Goal: Information Seeking & Learning: Learn about a topic

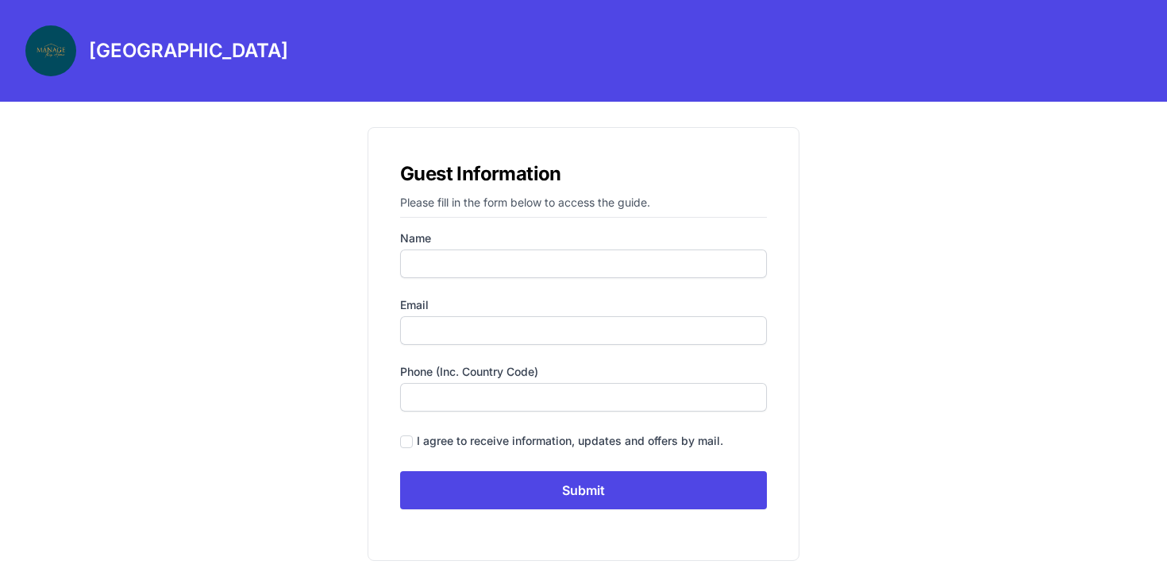
scroll to position [2, 0]
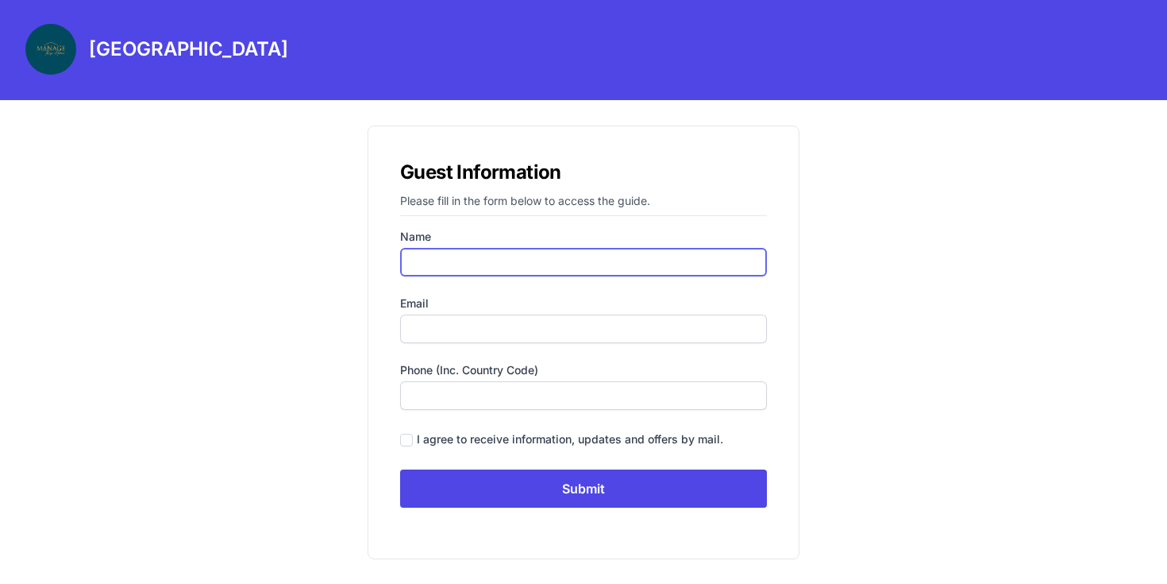
click at [585, 275] on input "Name" at bounding box center [583, 262] width 367 height 29
type input "d"
type input "„"
type input "[PERSON_NAME]"
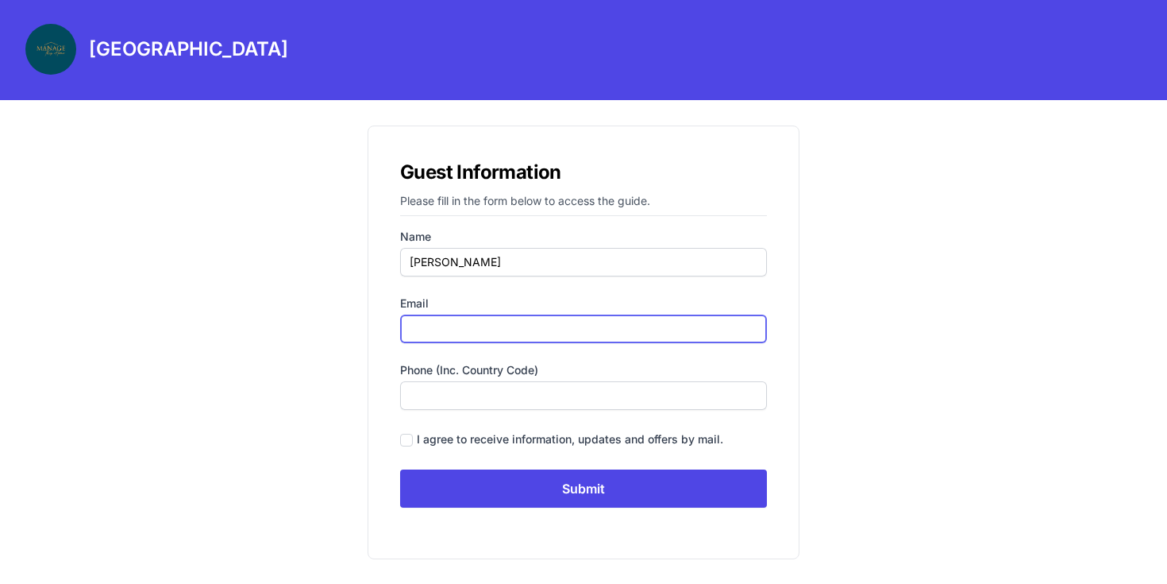
click at [550, 326] on input "Email" at bounding box center [583, 329] width 367 height 29
type input "[EMAIL_ADDRESS][DOMAIN_NAME]"
type input "8572989556"
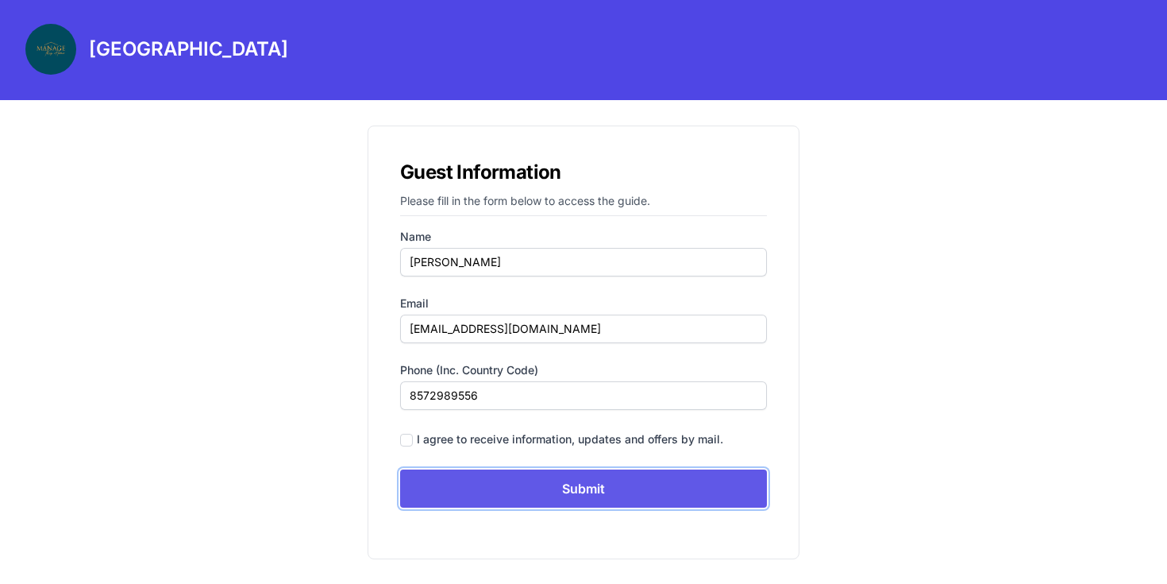
click at [603, 492] on input "Submit" at bounding box center [583, 488] width 367 height 38
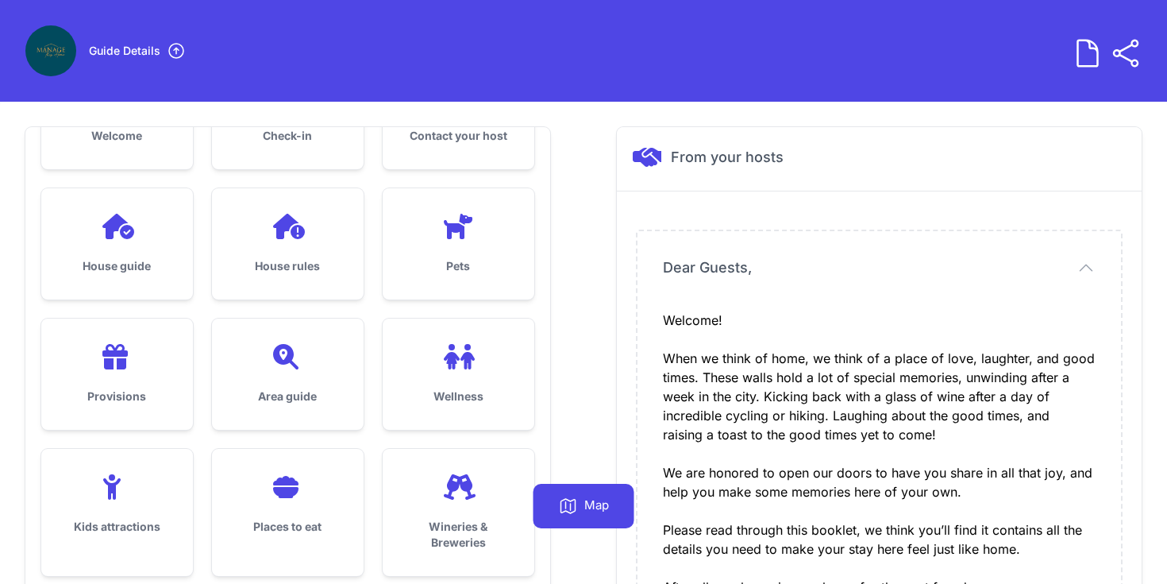
scroll to position [86, 0]
click at [164, 374] on div "Provisions" at bounding box center [117, 373] width 152 height 111
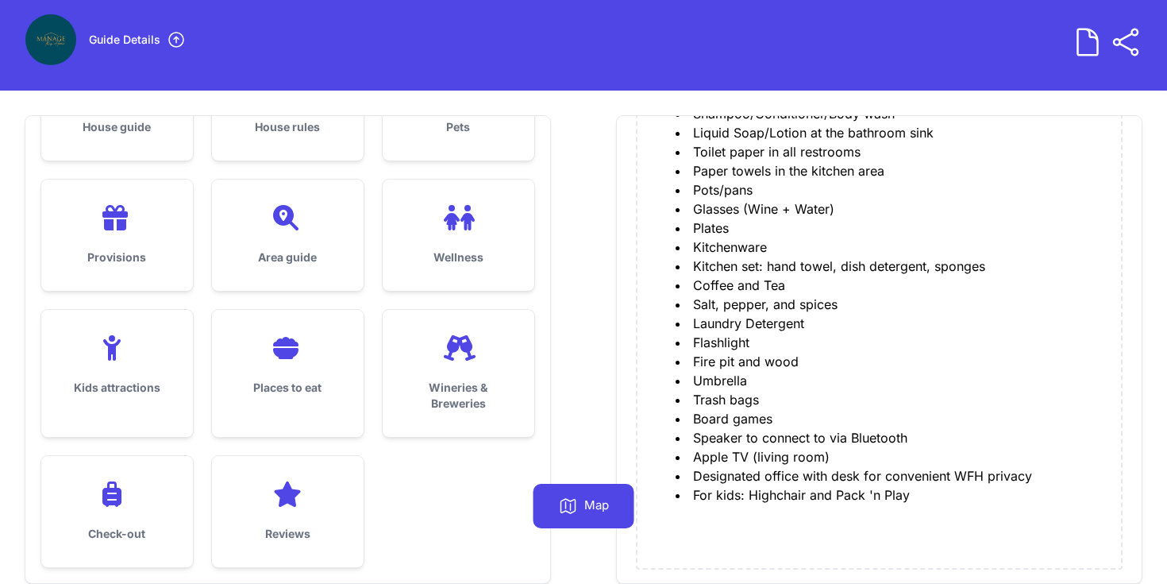
scroll to position [13, 0]
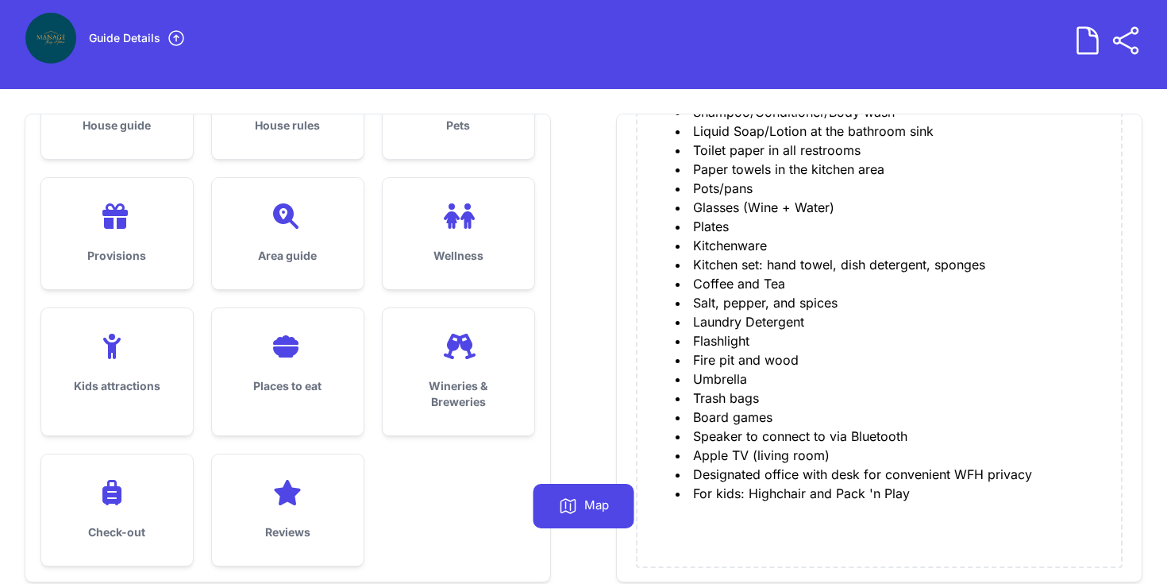
click at [291, 383] on h3 "Places to eat" at bounding box center [287, 386] width 101 height 16
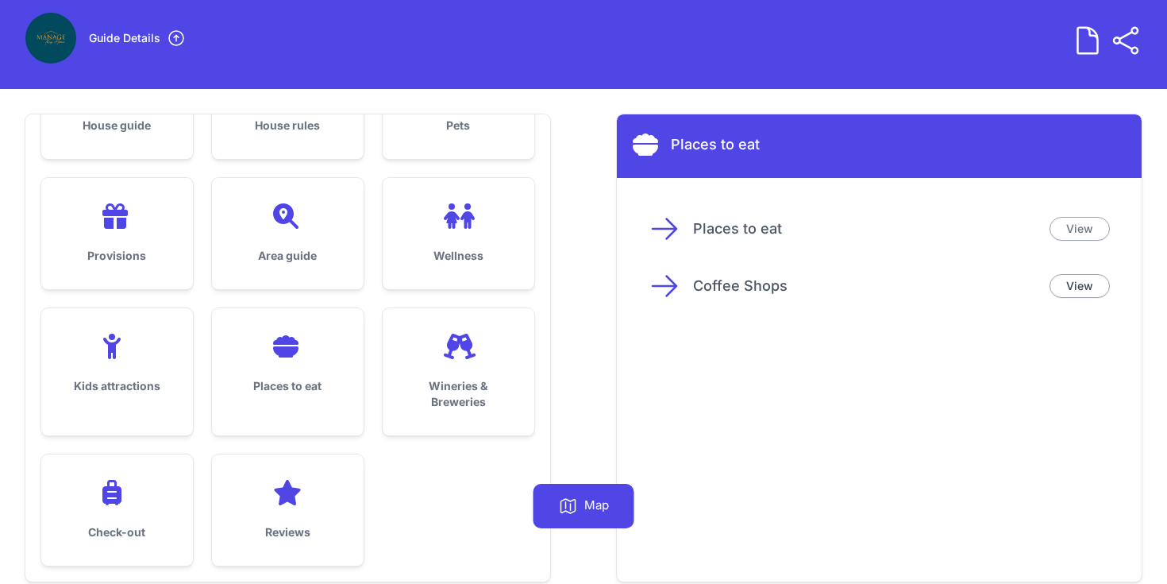
click at [1076, 225] on link "View" at bounding box center [1080, 229] width 60 height 24
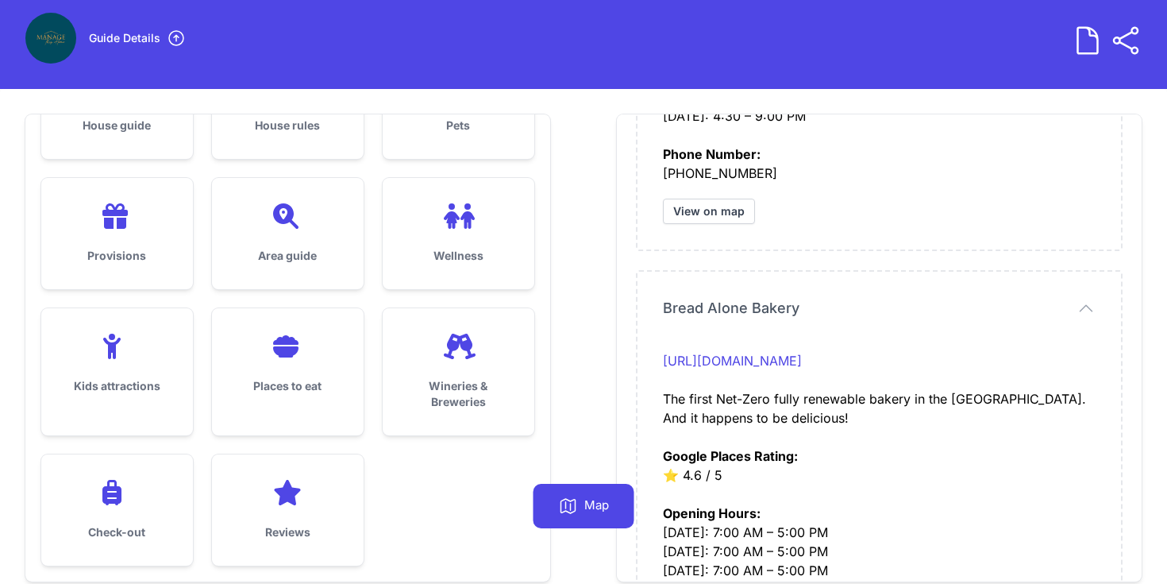
scroll to position [1463, 0]
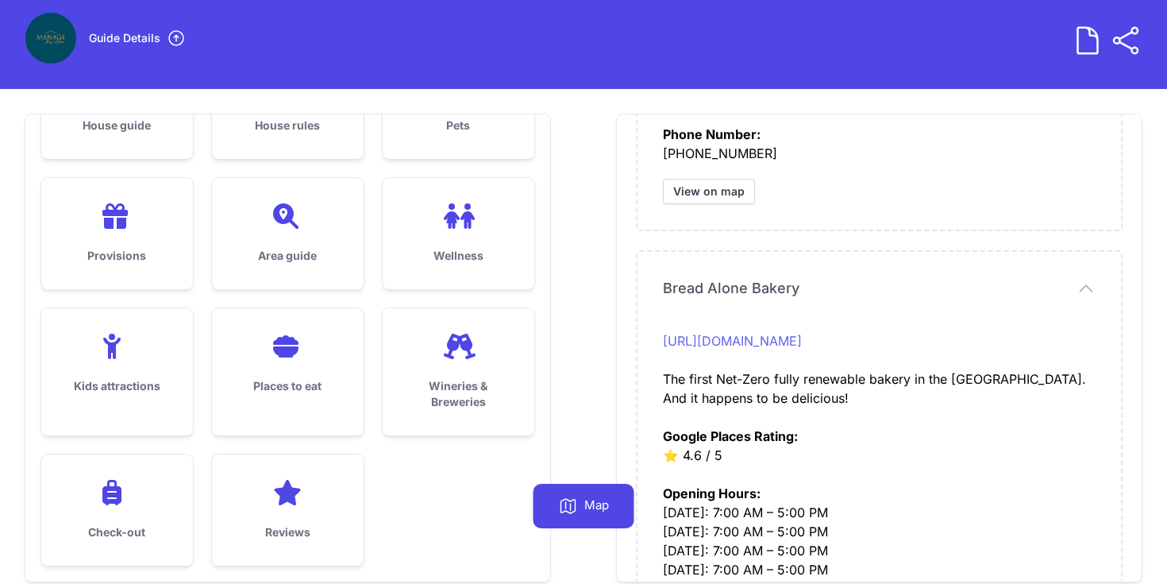
click at [802, 341] on link "[URL][DOMAIN_NAME]" at bounding box center [732, 341] width 139 height 16
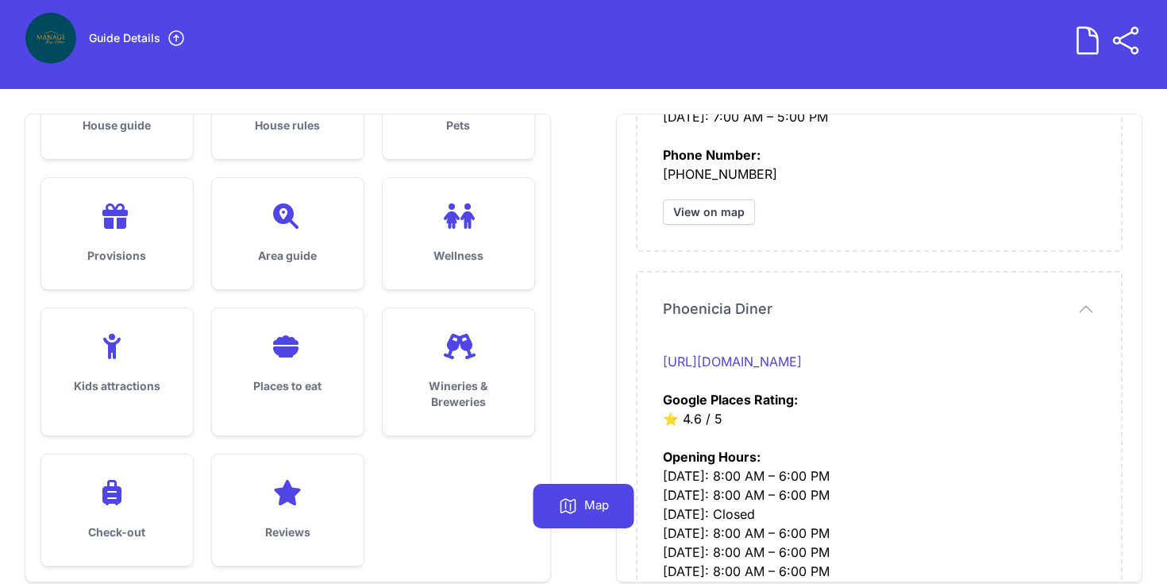
scroll to position [1976, 0]
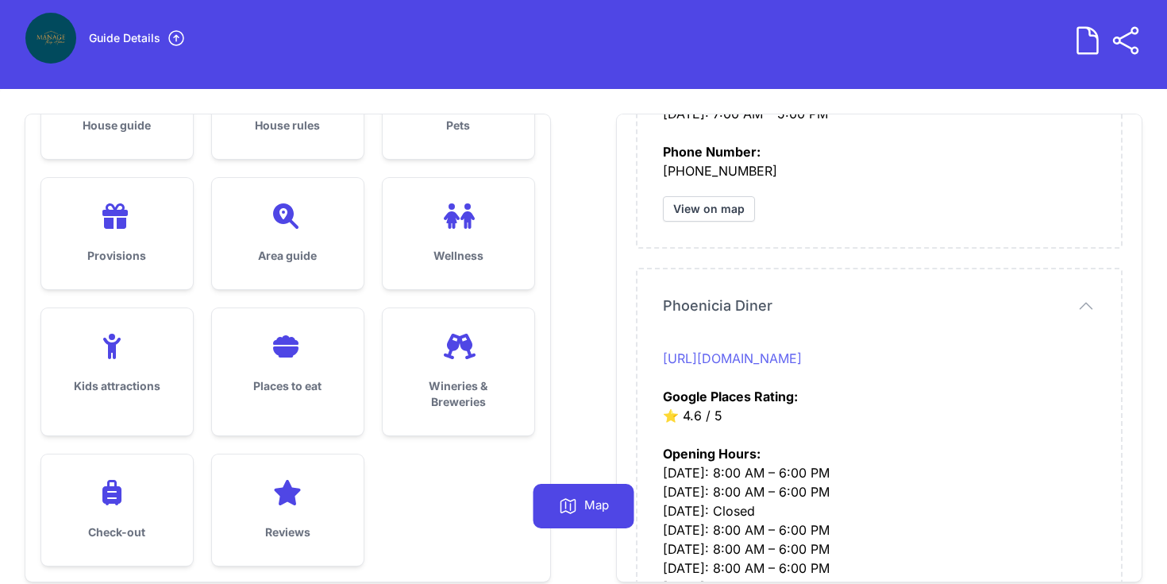
click at [802, 362] on link "[URL][DOMAIN_NAME]" at bounding box center [732, 358] width 139 height 16
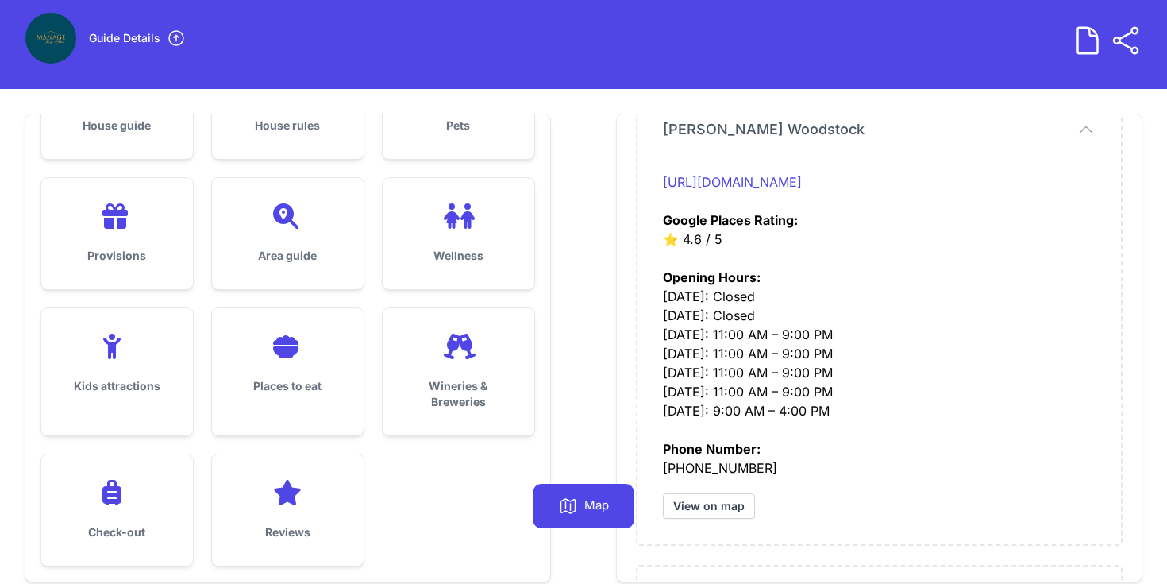
scroll to position [3074, 0]
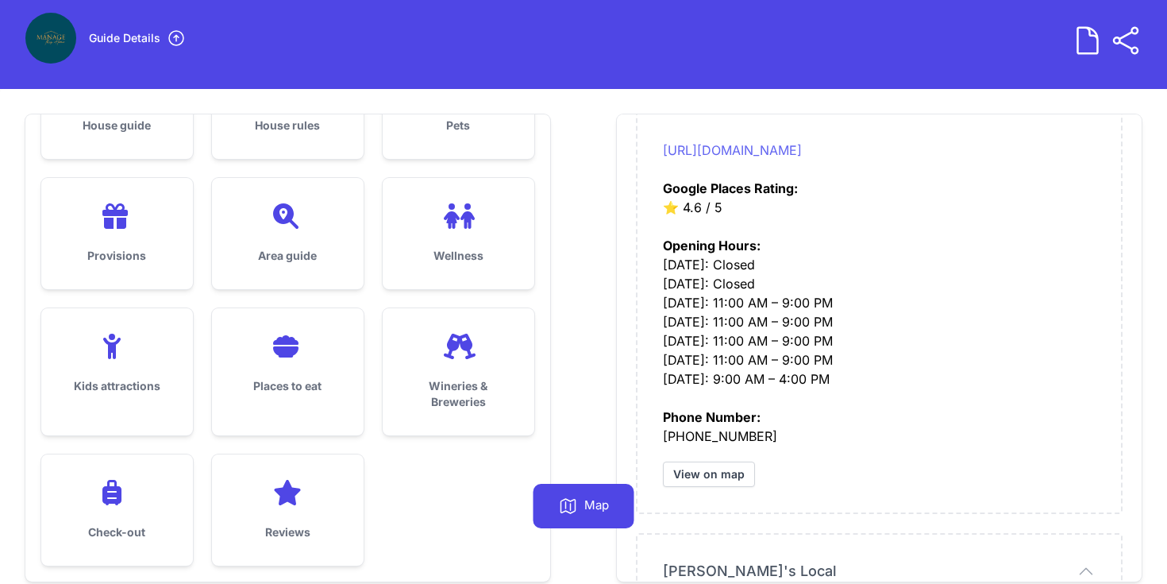
click at [802, 146] on link "[URL][DOMAIN_NAME]" at bounding box center [732, 150] width 139 height 16
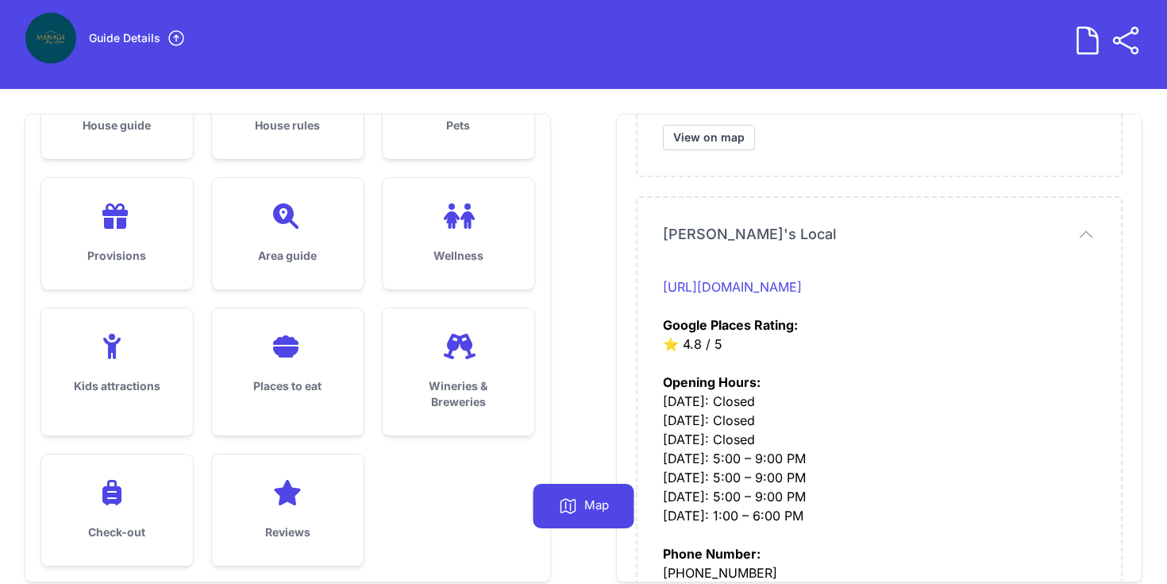
scroll to position [3496, 0]
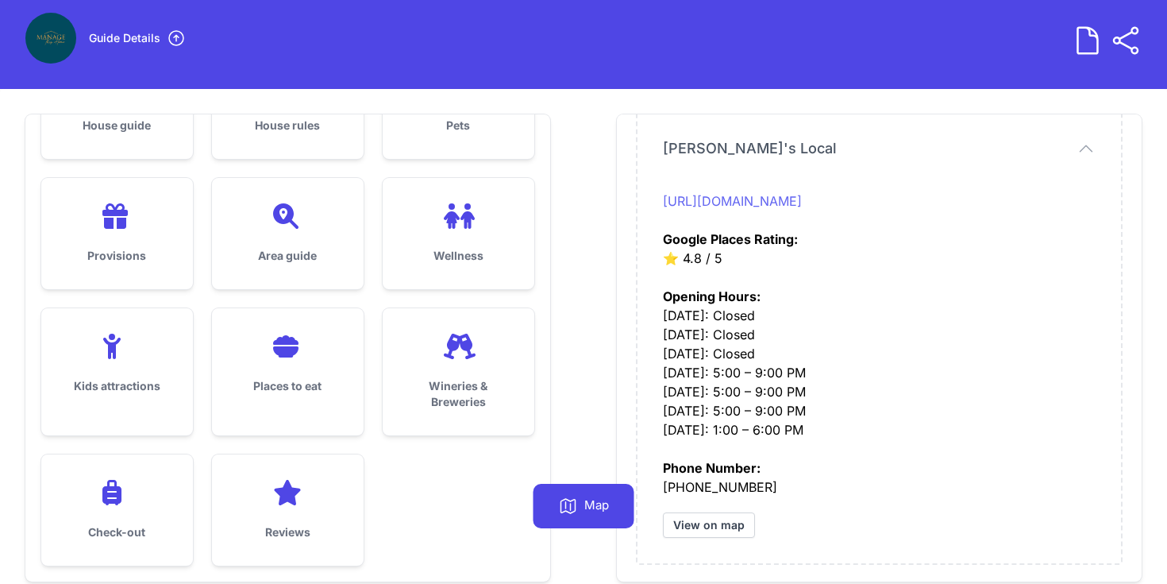
click at [778, 203] on link "[URL][DOMAIN_NAME]" at bounding box center [732, 201] width 139 height 16
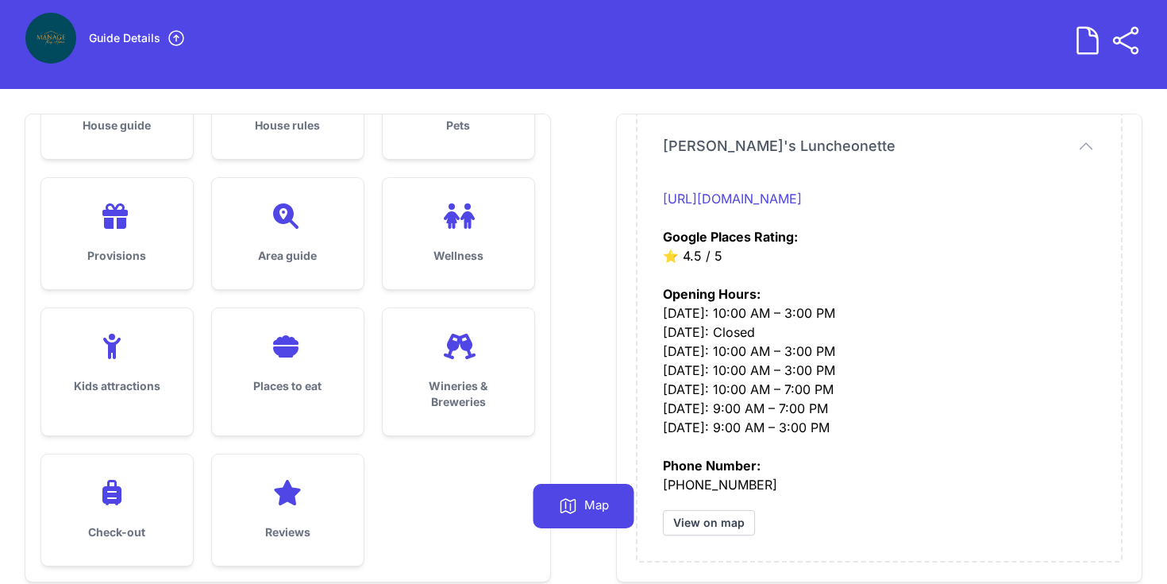
scroll to position [9122, 0]
click at [782, 199] on link "[URL][DOMAIN_NAME]" at bounding box center [732, 198] width 139 height 16
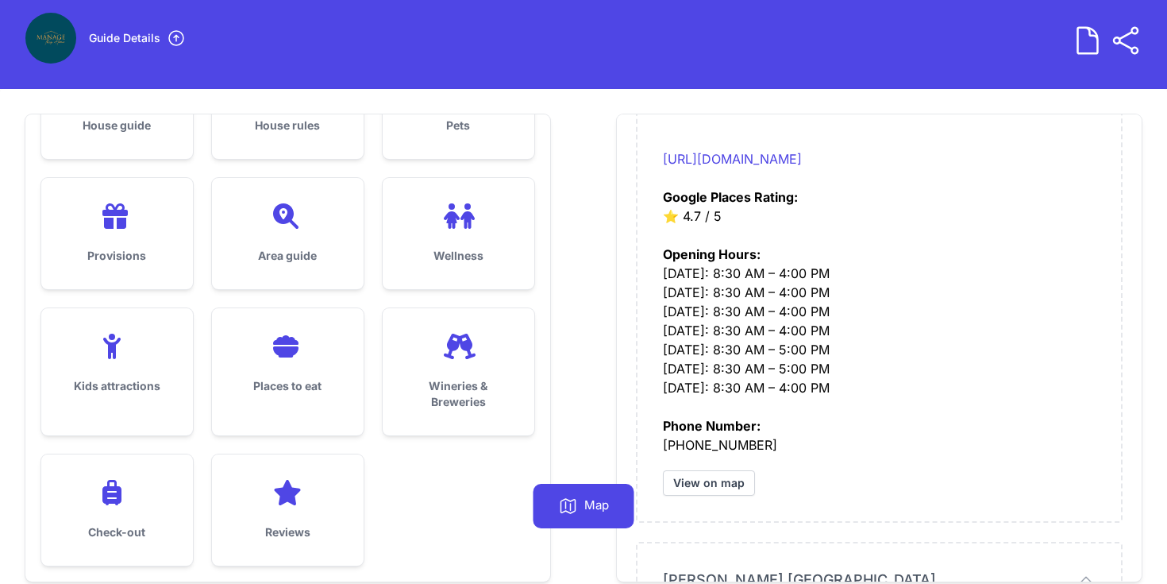
scroll to position [9629, 0]
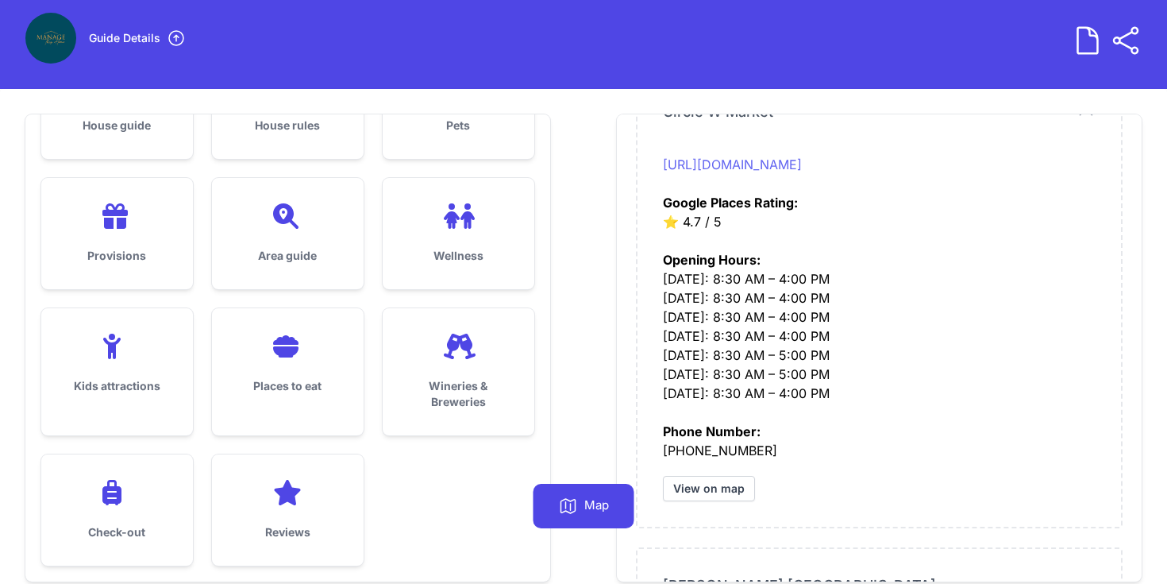
click at [802, 161] on link "[URL][DOMAIN_NAME]" at bounding box center [732, 164] width 139 height 16
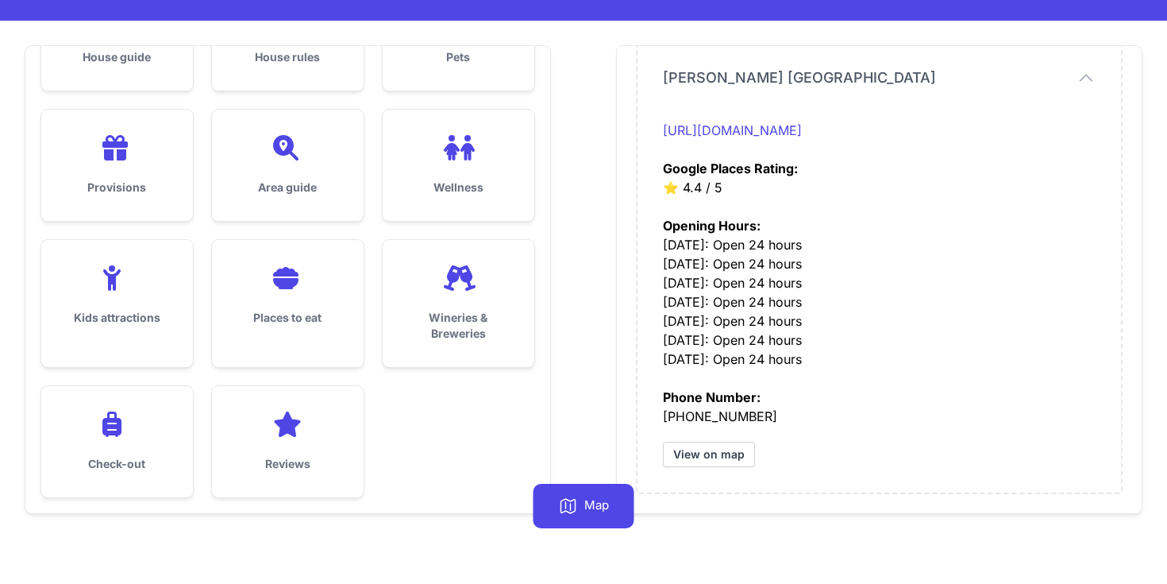
scroll to position [102, 0]
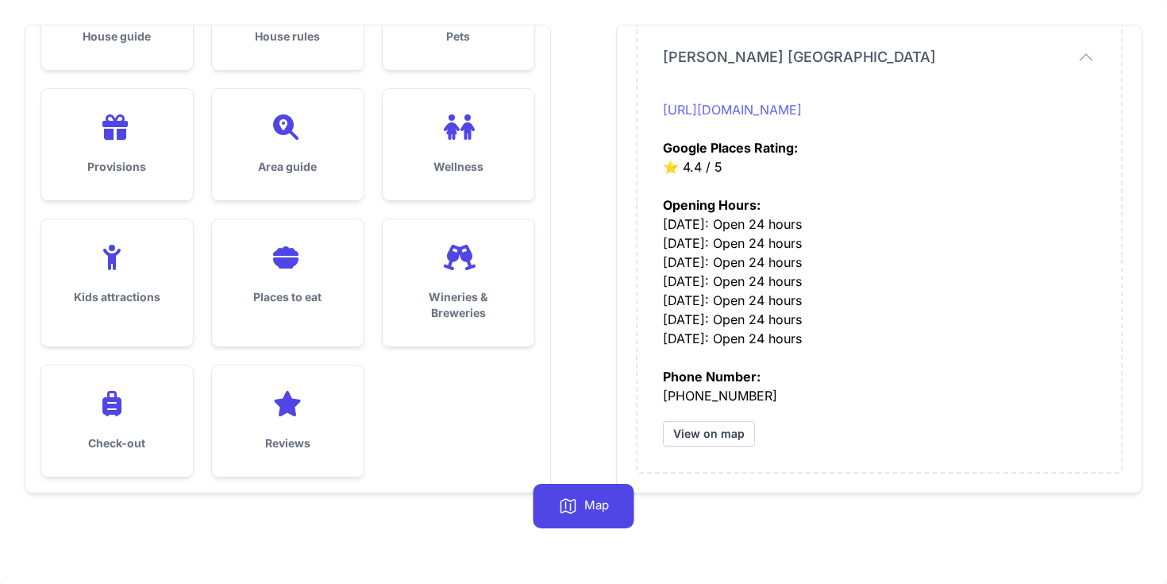
click at [802, 109] on link "[URL][DOMAIN_NAME]" at bounding box center [732, 110] width 139 height 16
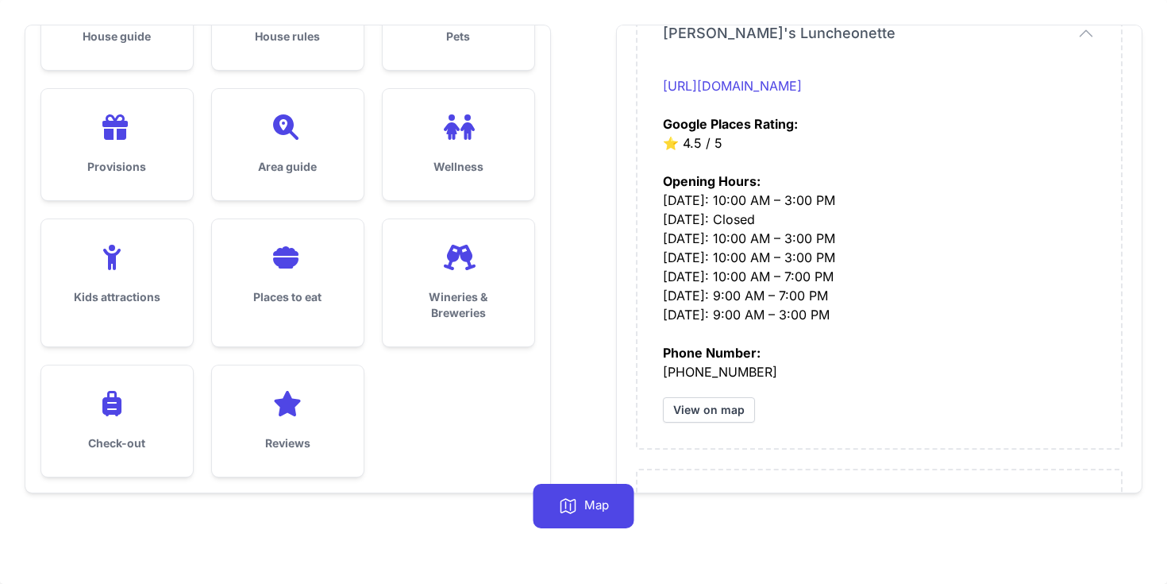
scroll to position [8780, 0]
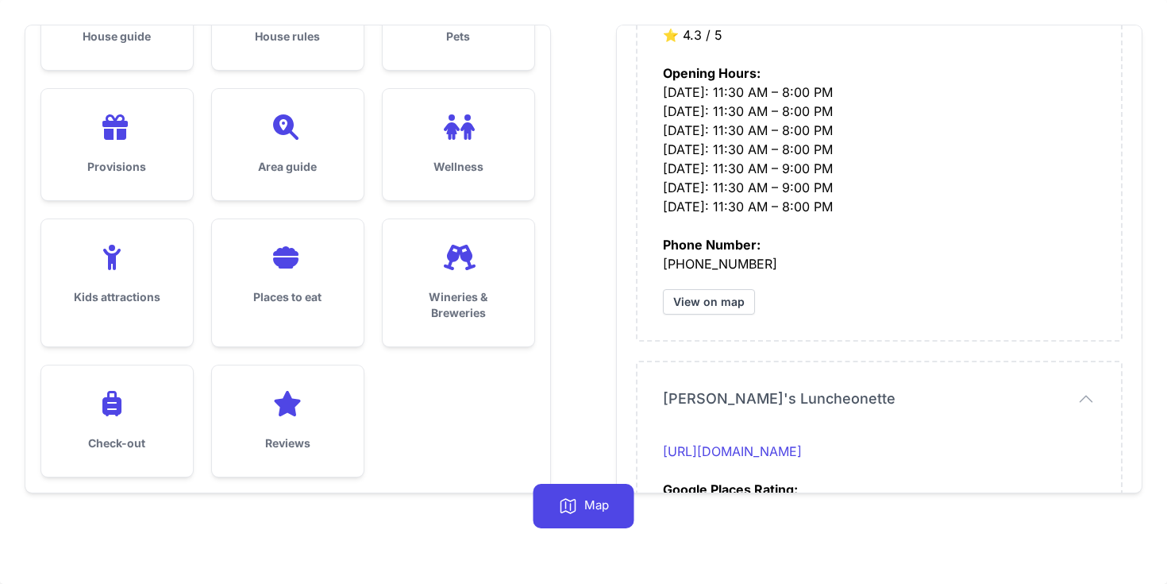
click at [452, 323] on div "Wineries & Breweries" at bounding box center [459, 282] width 152 height 127
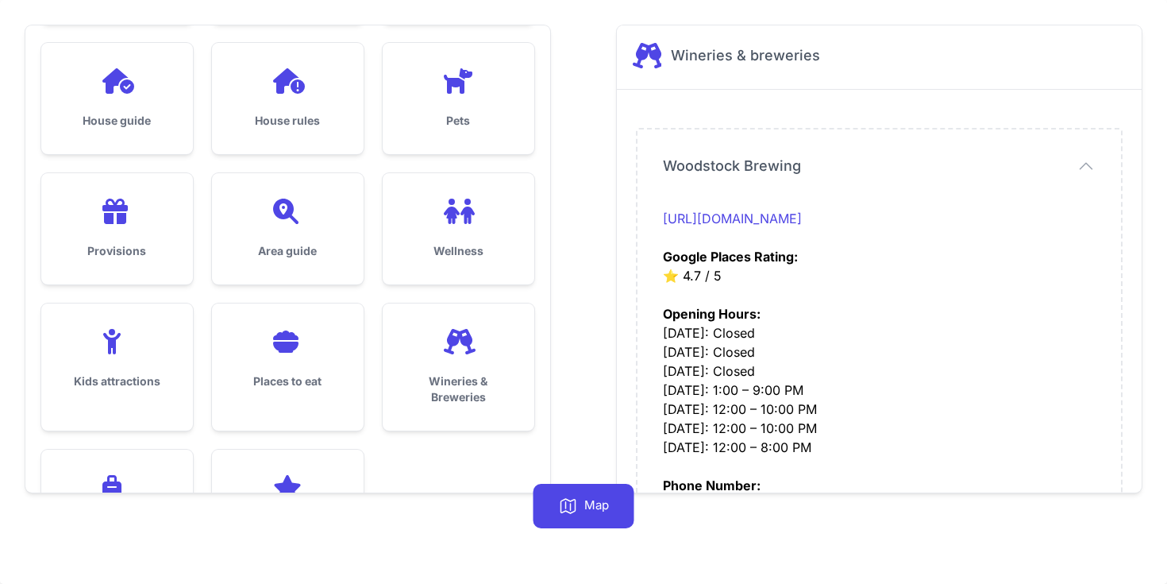
scroll to position [213, 0]
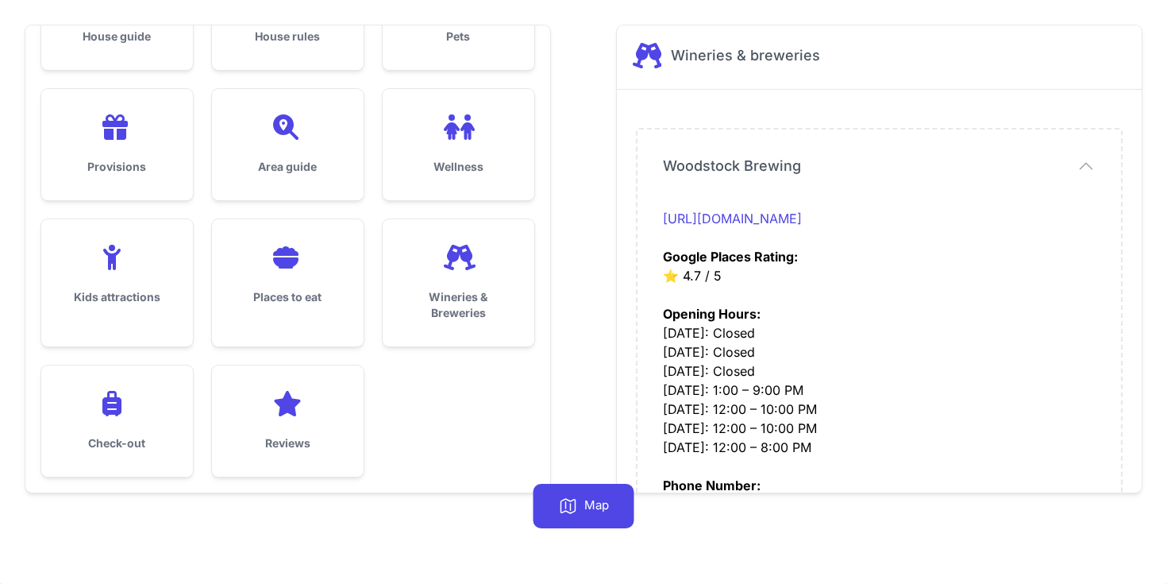
click at [473, 248] on icon at bounding box center [458, 257] width 38 height 25
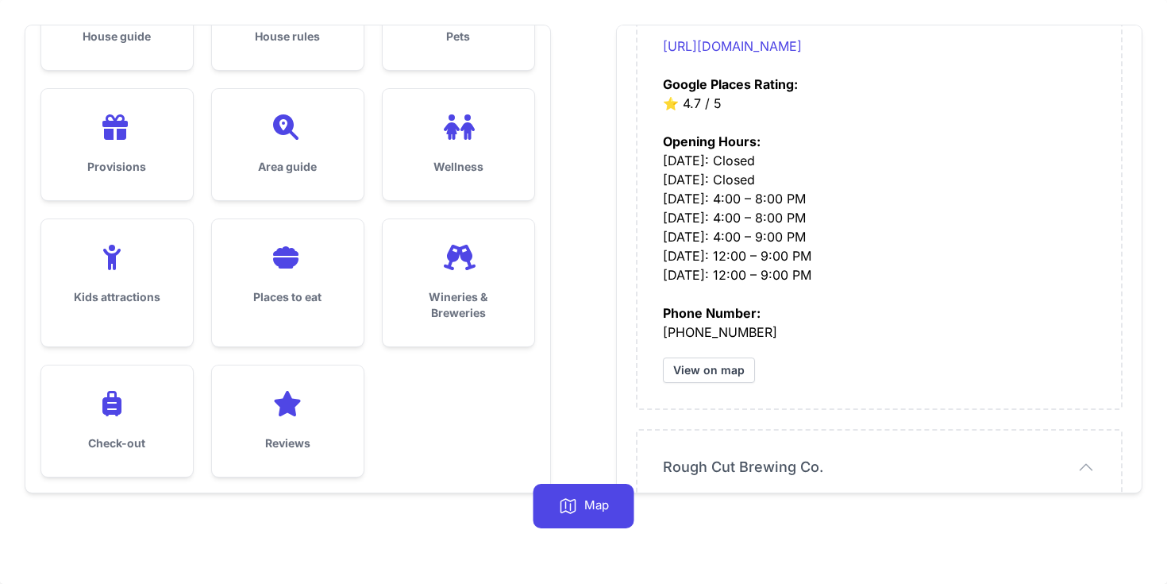
scroll to position [648, 0]
click at [267, 284] on div "Places to eat" at bounding box center [288, 274] width 152 height 111
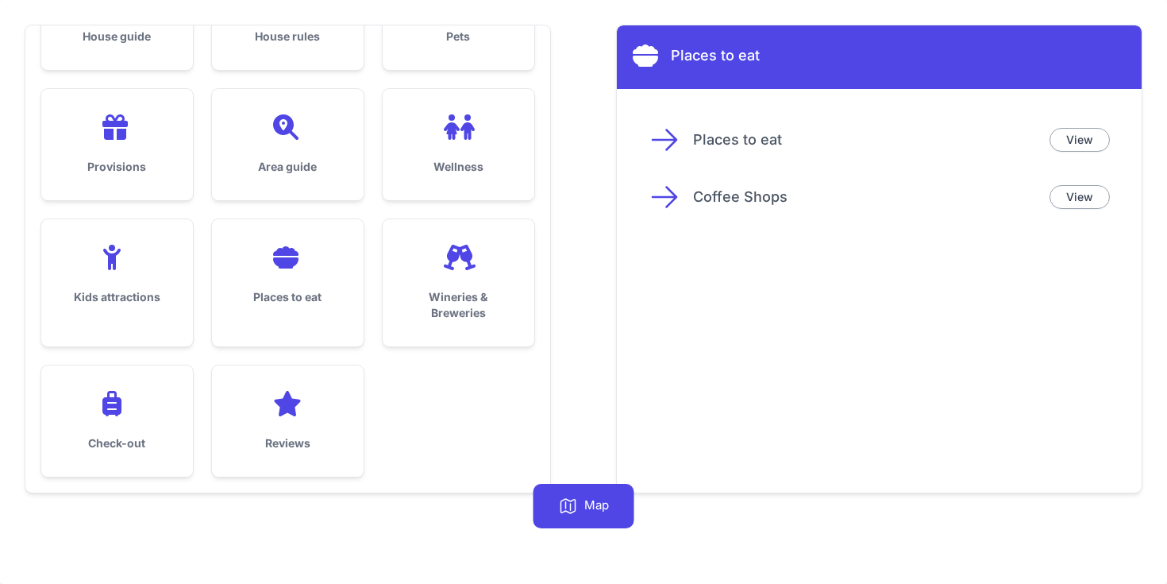
click at [915, 200] on p "Coffee Shops" at bounding box center [865, 197] width 344 height 22
click at [1065, 187] on link "View" at bounding box center [1080, 197] width 60 height 24
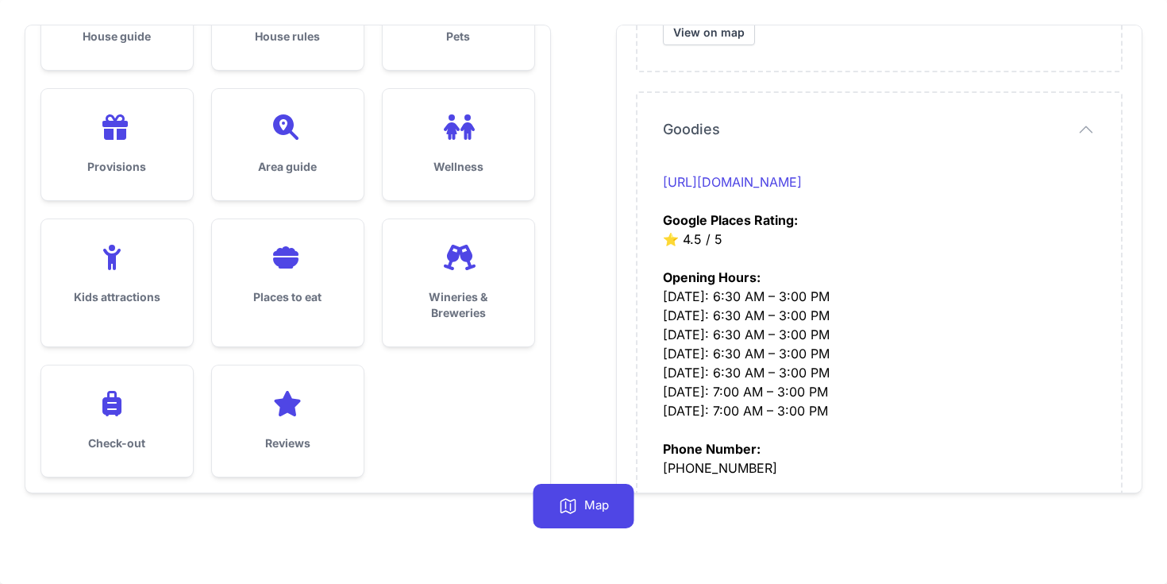
scroll to position [1129, 0]
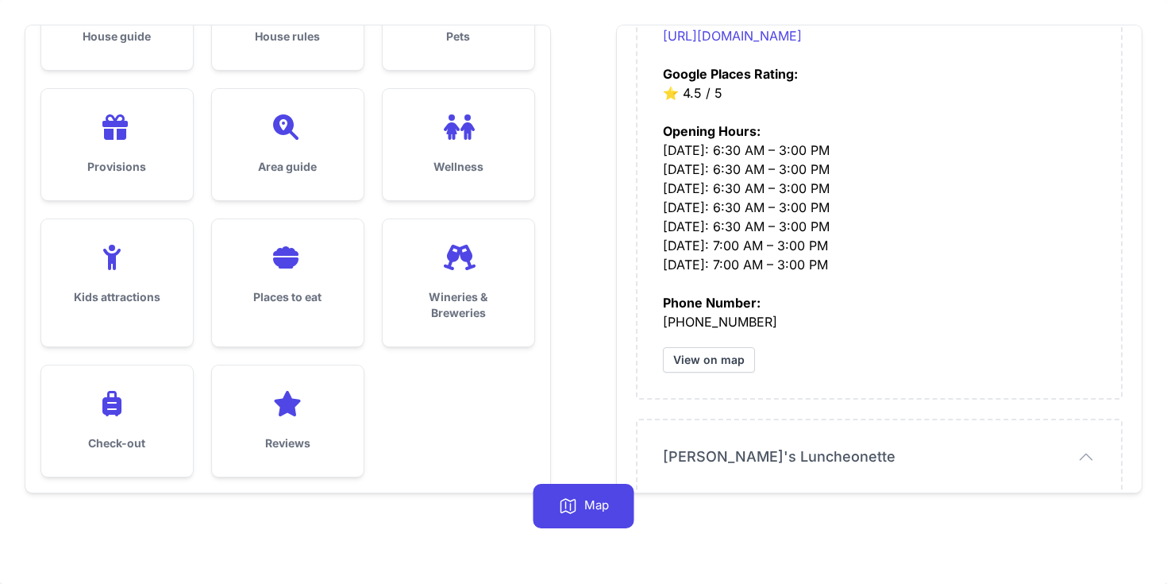
click at [299, 284] on div "Places to eat" at bounding box center [288, 274] width 152 height 111
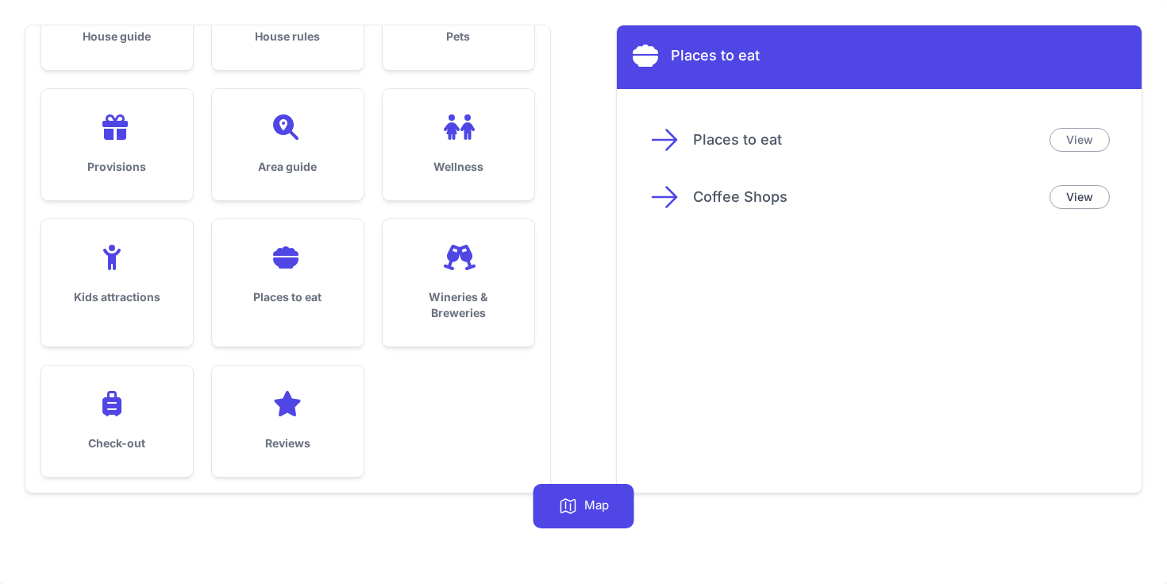
click at [1073, 137] on link "View" at bounding box center [1080, 140] width 60 height 24
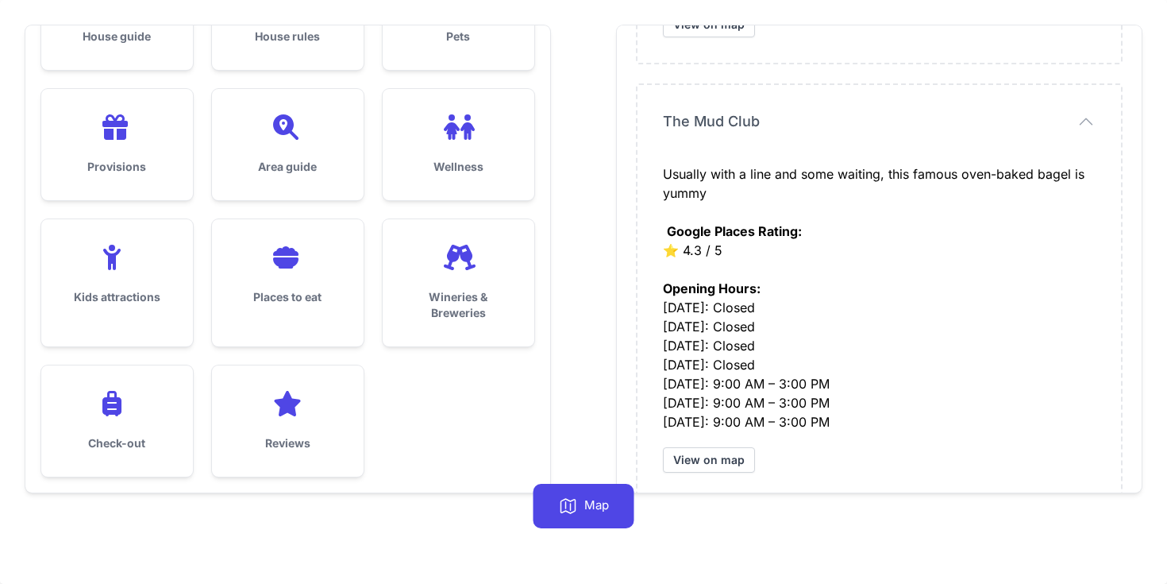
scroll to position [579, 0]
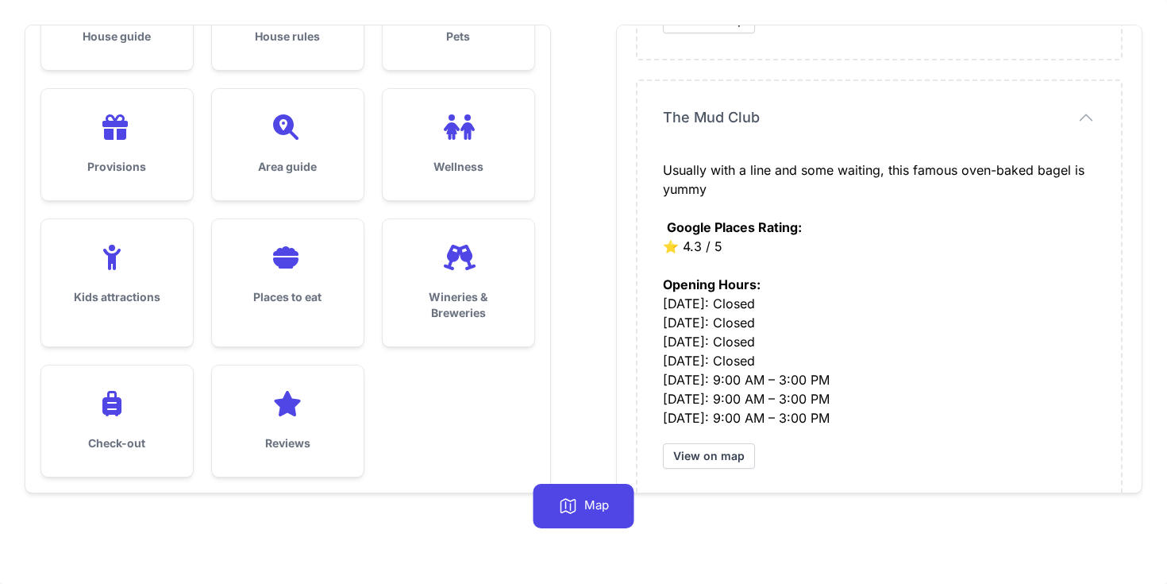
click at [718, 112] on span "The Mud Club" at bounding box center [711, 117] width 97 height 22
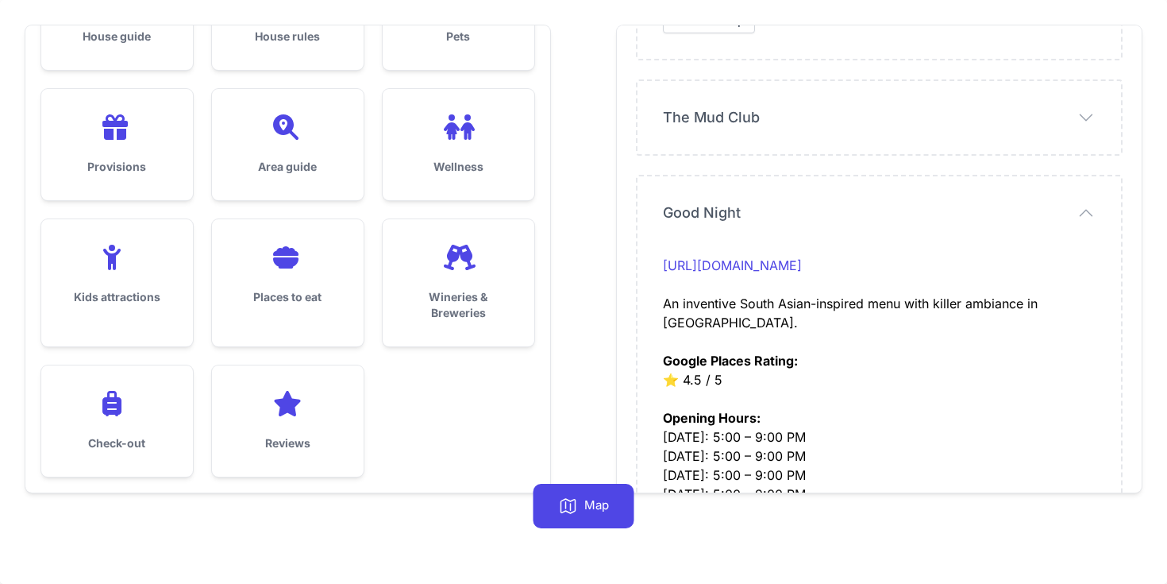
click at [718, 112] on span "The Mud Club" at bounding box center [711, 117] width 97 height 22
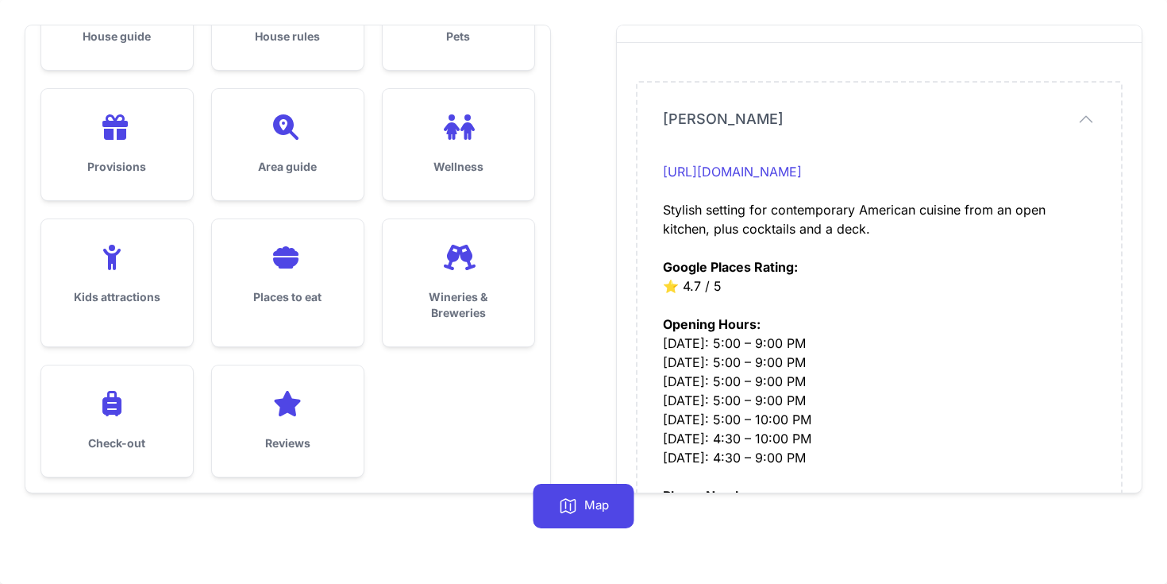
scroll to position [0, 0]
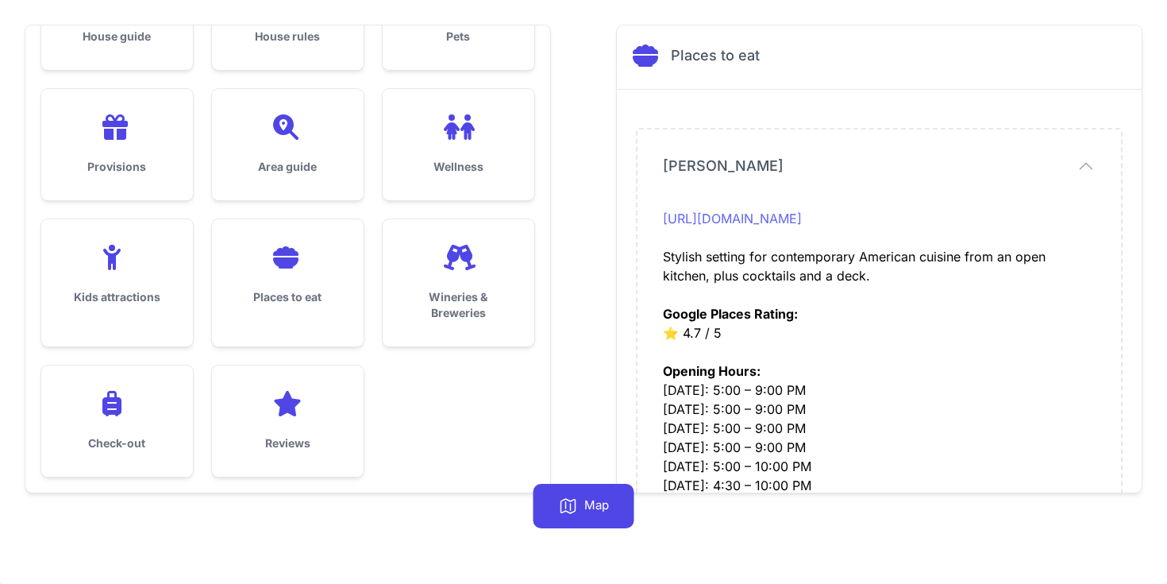
click at [802, 218] on link "[URL][DOMAIN_NAME]" at bounding box center [732, 218] width 139 height 16
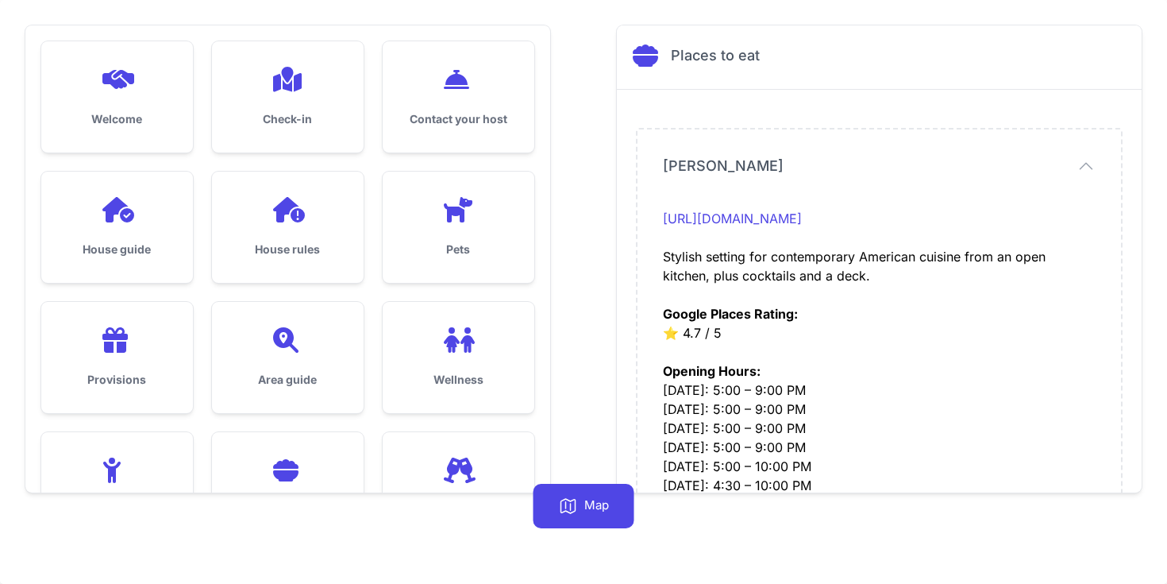
click at [299, 371] on div "Area guide" at bounding box center [288, 357] width 152 height 111
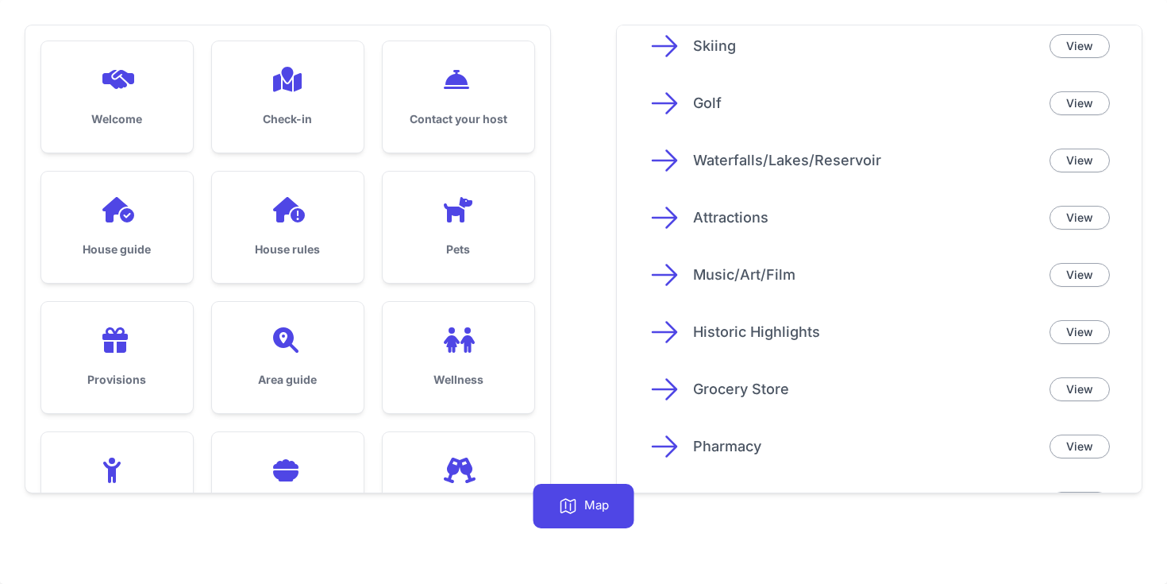
scroll to position [156, 0]
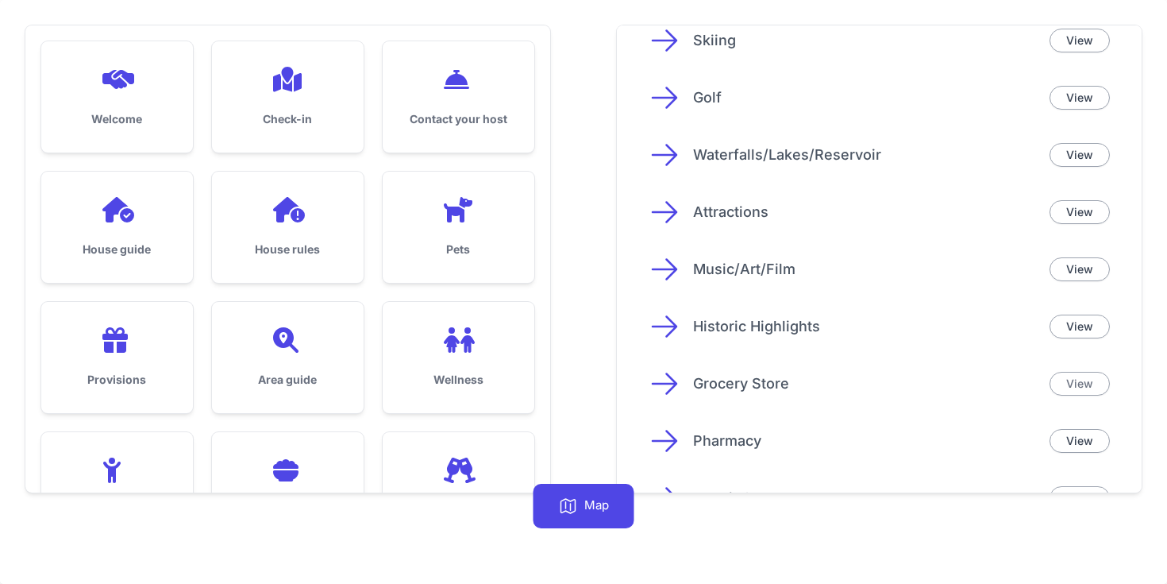
click at [1088, 387] on link "View" at bounding box center [1080, 384] width 60 height 24
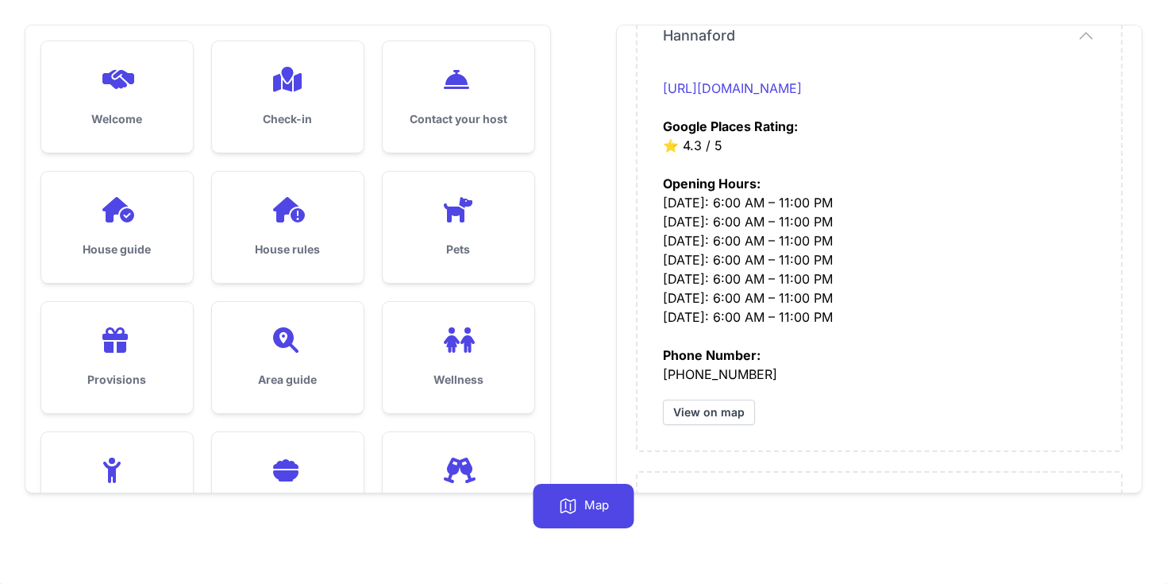
scroll to position [68, 0]
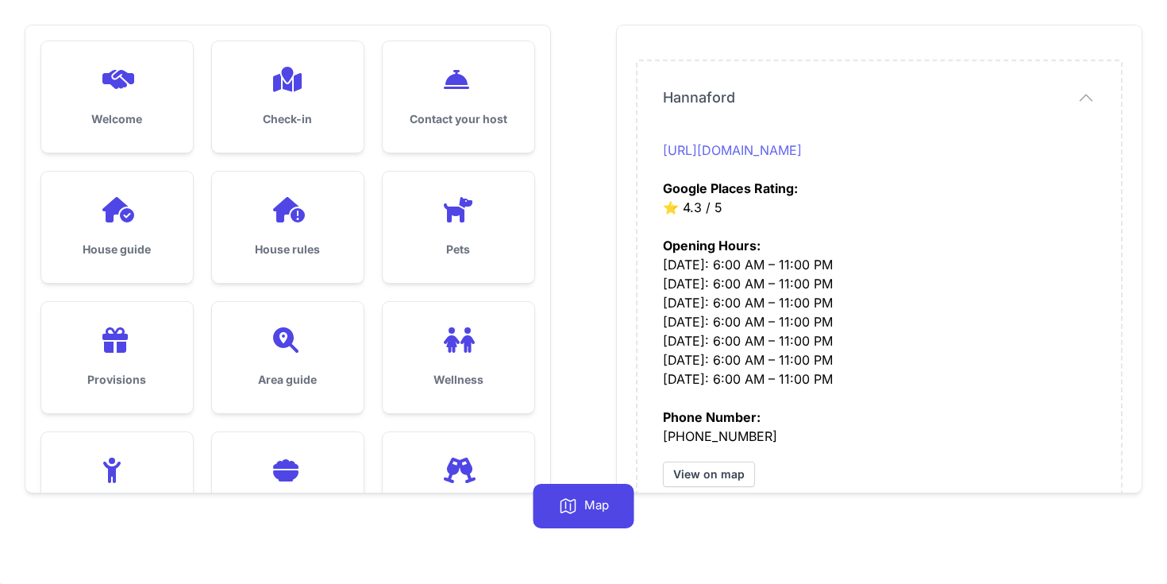
click at [802, 143] on link "[URL][DOMAIN_NAME]" at bounding box center [732, 150] width 139 height 16
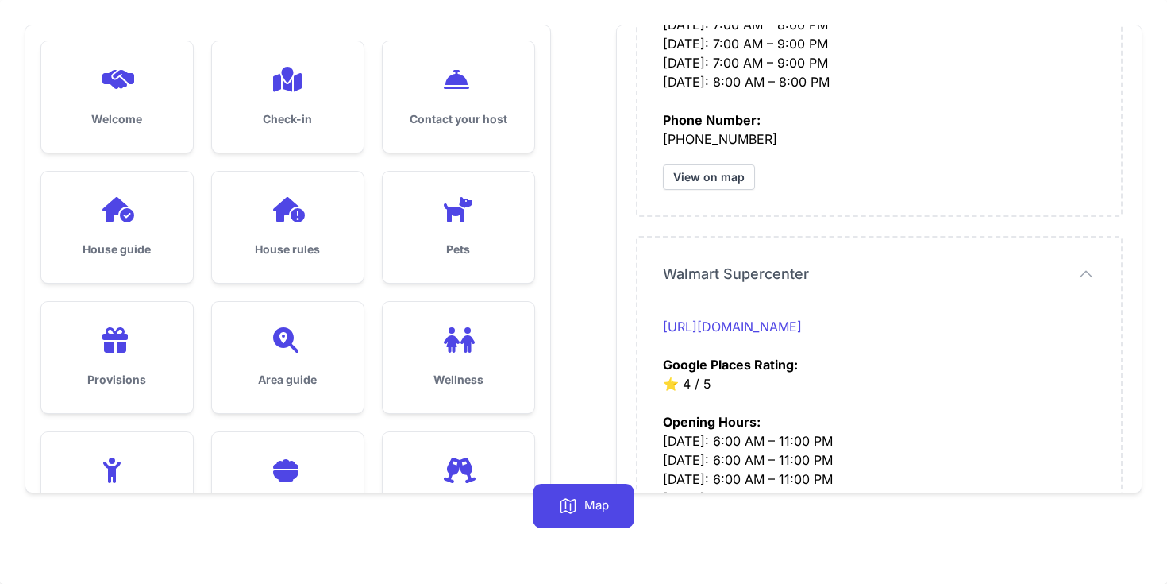
scroll to position [839, 0]
click at [785, 275] on span "Walmart Supercenter" at bounding box center [736, 273] width 146 height 22
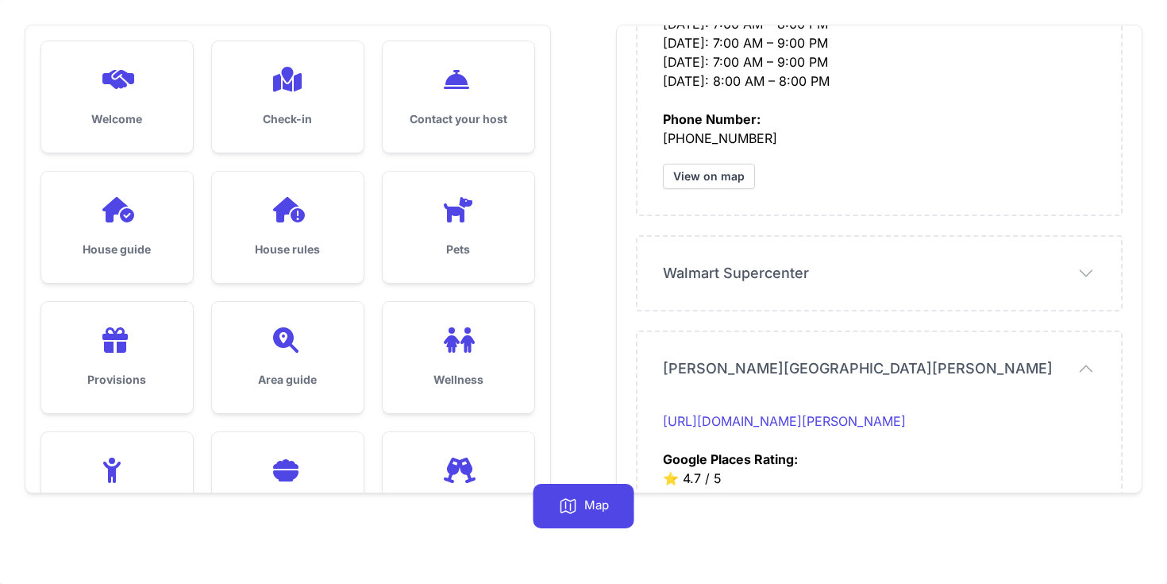
click at [785, 275] on span "Walmart Supercenter" at bounding box center [736, 273] width 146 height 22
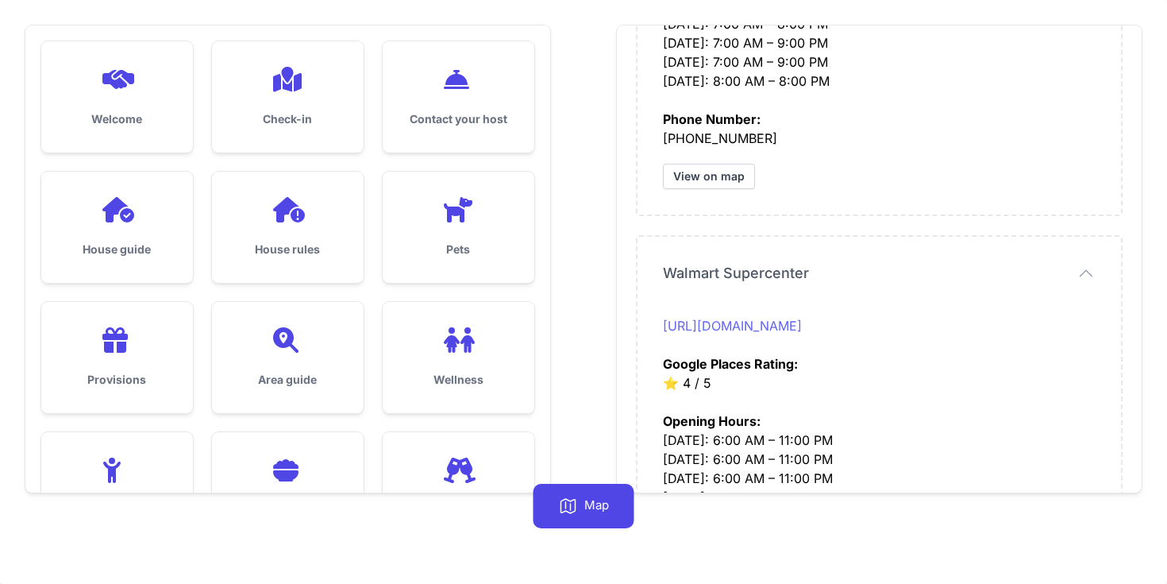
click at [785, 322] on link "[URL][DOMAIN_NAME]" at bounding box center [732, 326] width 139 height 16
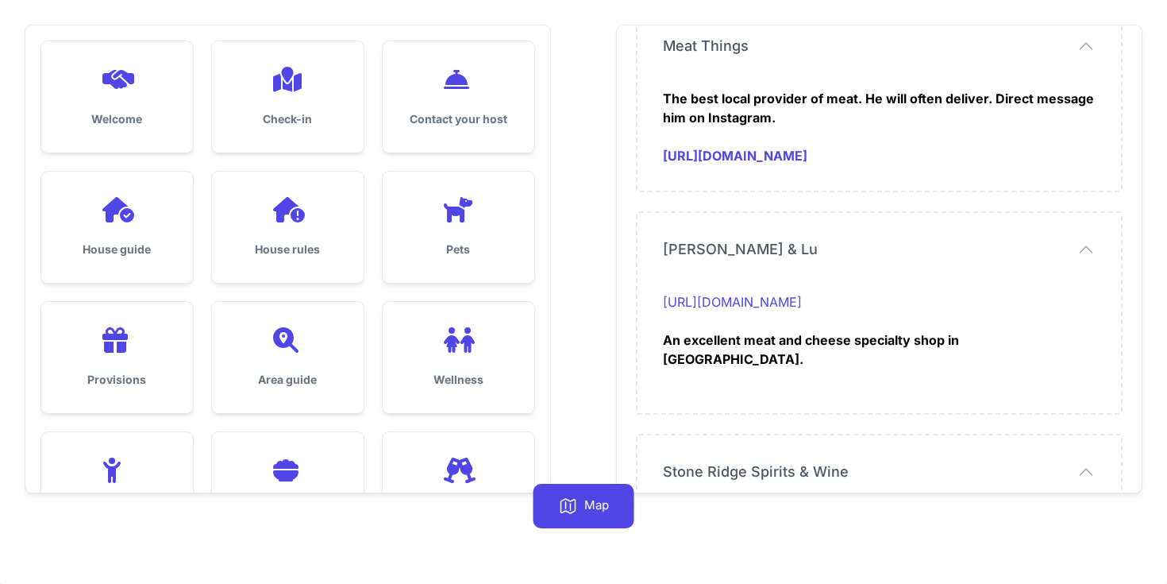
scroll to position [2488, 0]
click at [802, 305] on link "[URL][DOMAIN_NAME]" at bounding box center [732, 300] width 139 height 16
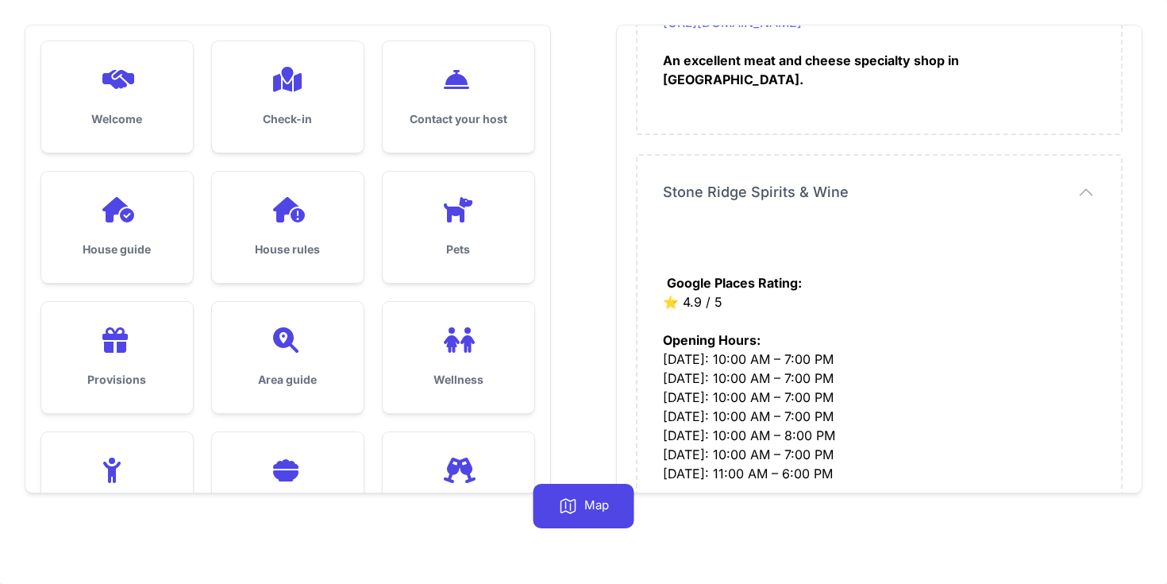
scroll to position [2774, 0]
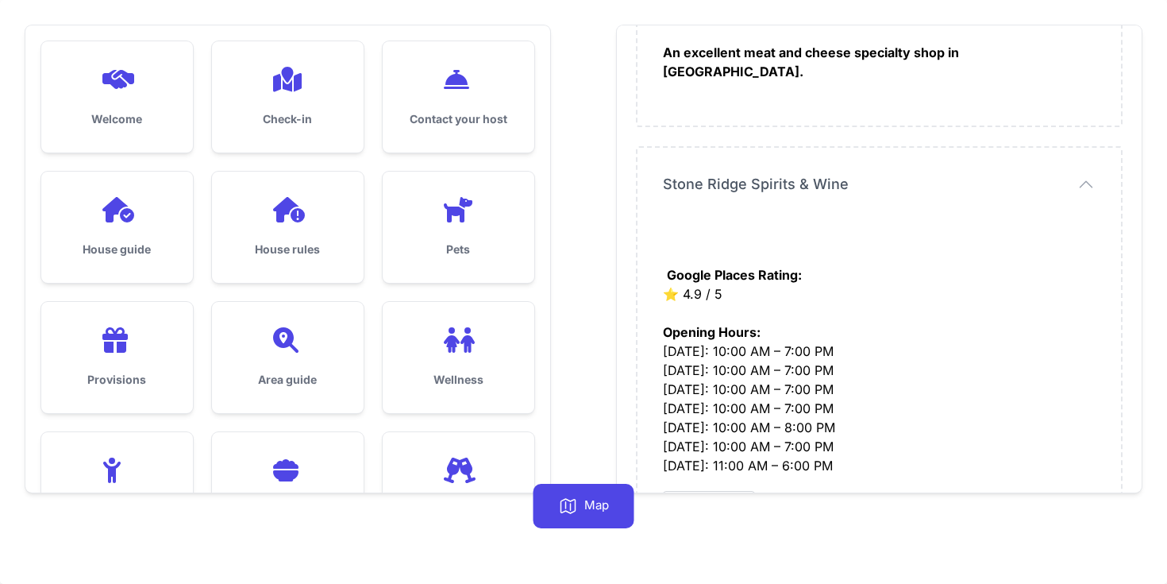
click at [747, 173] on span "Stone Ridge Spirits & Wine" at bounding box center [756, 184] width 186 height 22
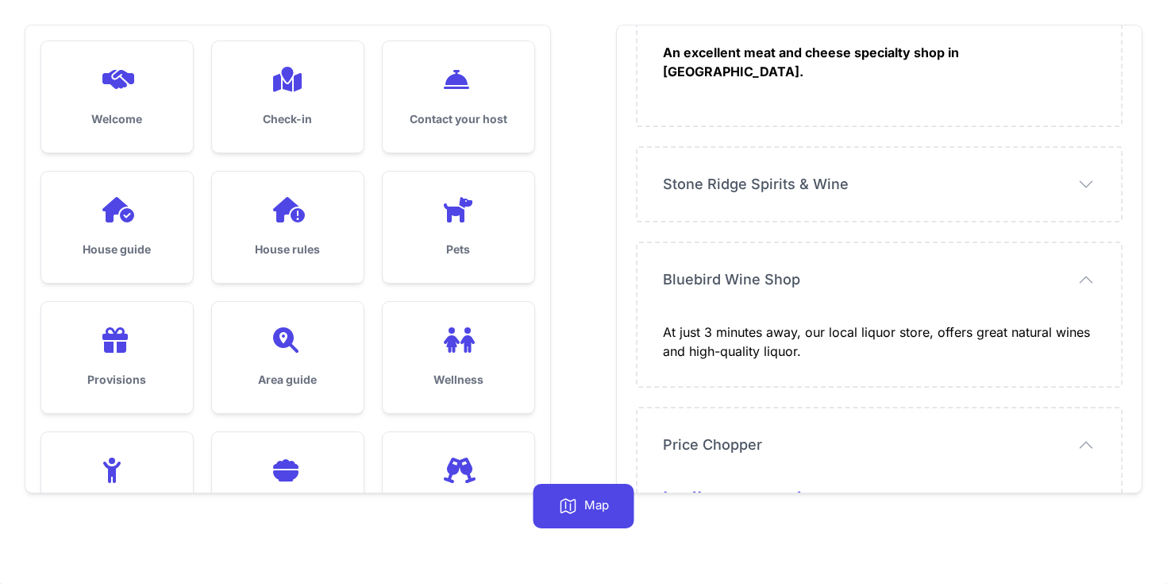
click at [747, 173] on span "Stone Ridge Spirits & Wine" at bounding box center [756, 184] width 186 height 22
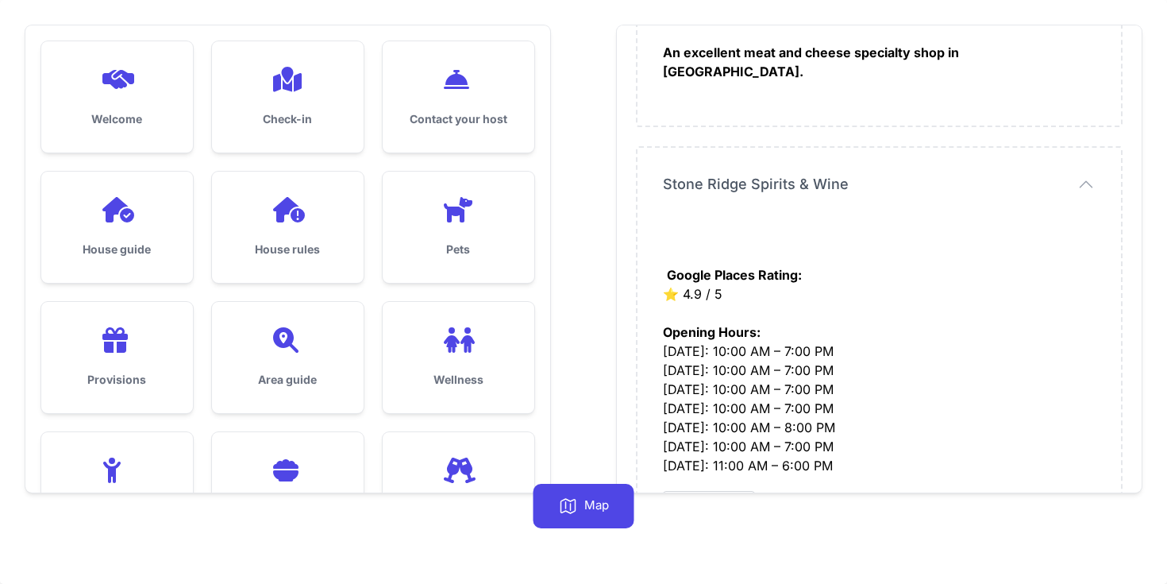
drag, startPoint x: 866, startPoint y: 164, endPoint x: 709, endPoint y: 171, distance: 156.6
click at [708, 173] on button "Stone Ridge Spirits & Wine" at bounding box center [879, 184] width 433 height 22
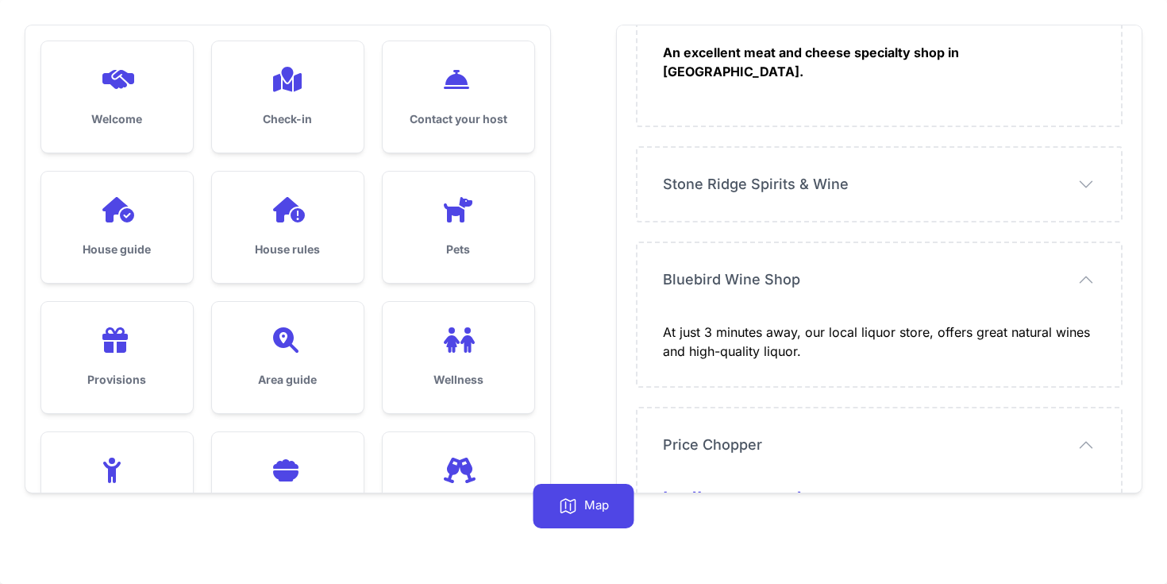
click at [820, 148] on div "Stone Ridge Spirits & Wine Stone Ridge Spirits & Wine Google Places Rating: ⭐️ …" at bounding box center [880, 184] width 484 height 73
click at [826, 173] on span "Stone Ridge Spirits & Wine" at bounding box center [756, 184] width 186 height 22
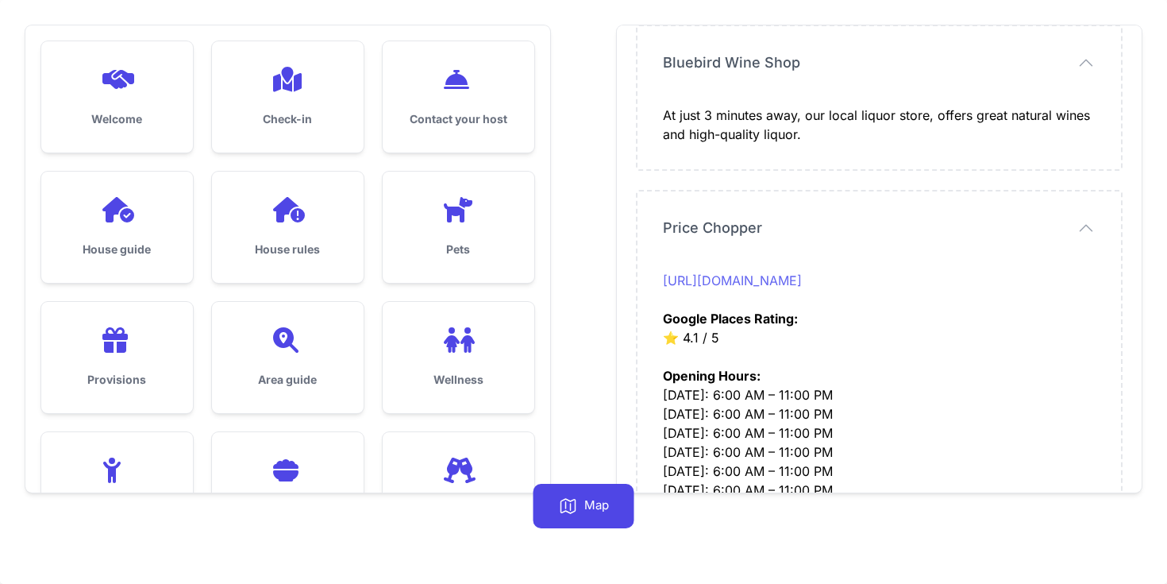
scroll to position [3318, 0]
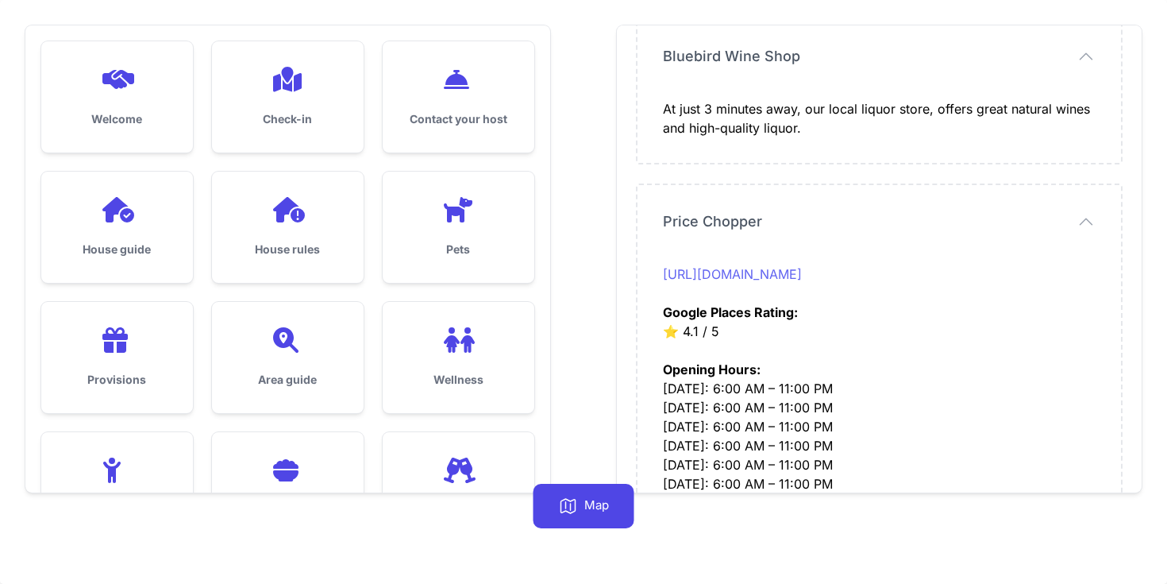
click at [751, 266] on link "[URL][DOMAIN_NAME]" at bounding box center [732, 274] width 139 height 16
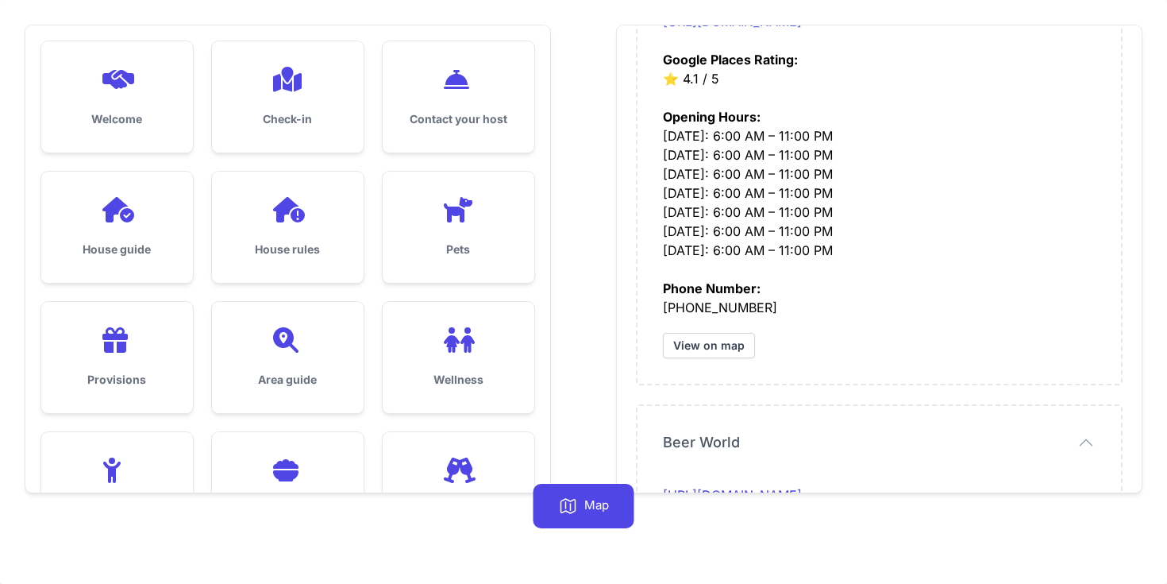
scroll to position [3668, 0]
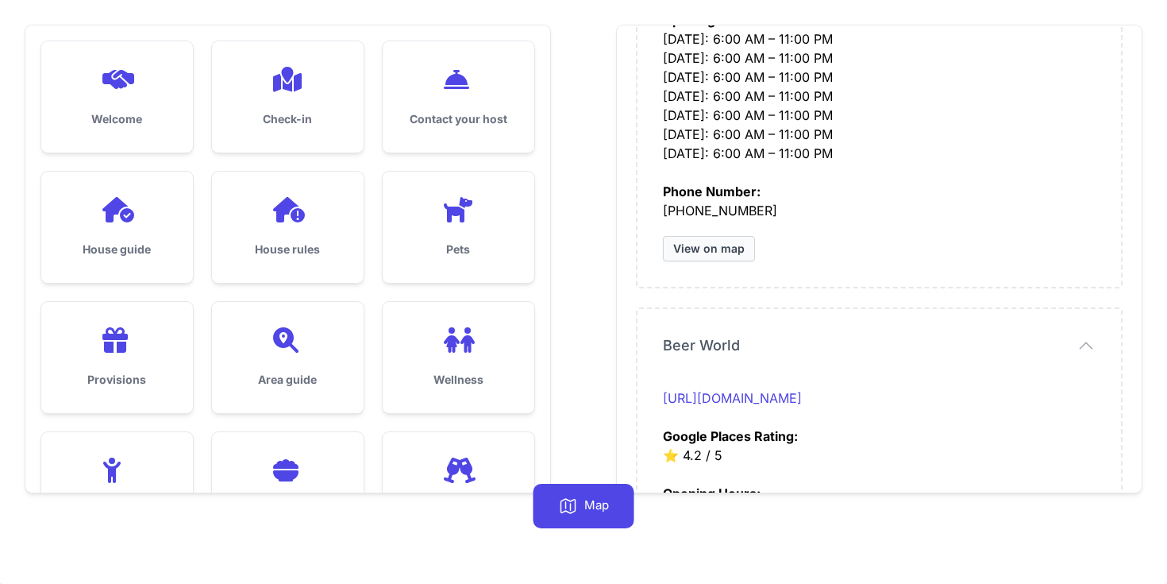
click at [718, 238] on link "View on map" at bounding box center [709, 248] width 92 height 25
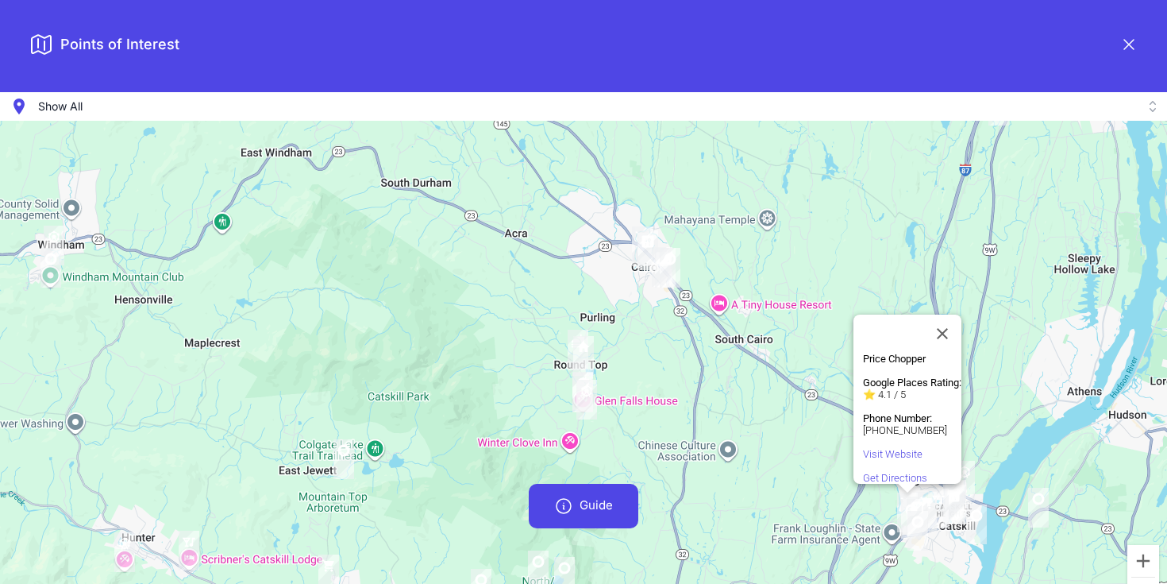
click at [60, 104] on span "Show All" at bounding box center [60, 106] width 44 height 19
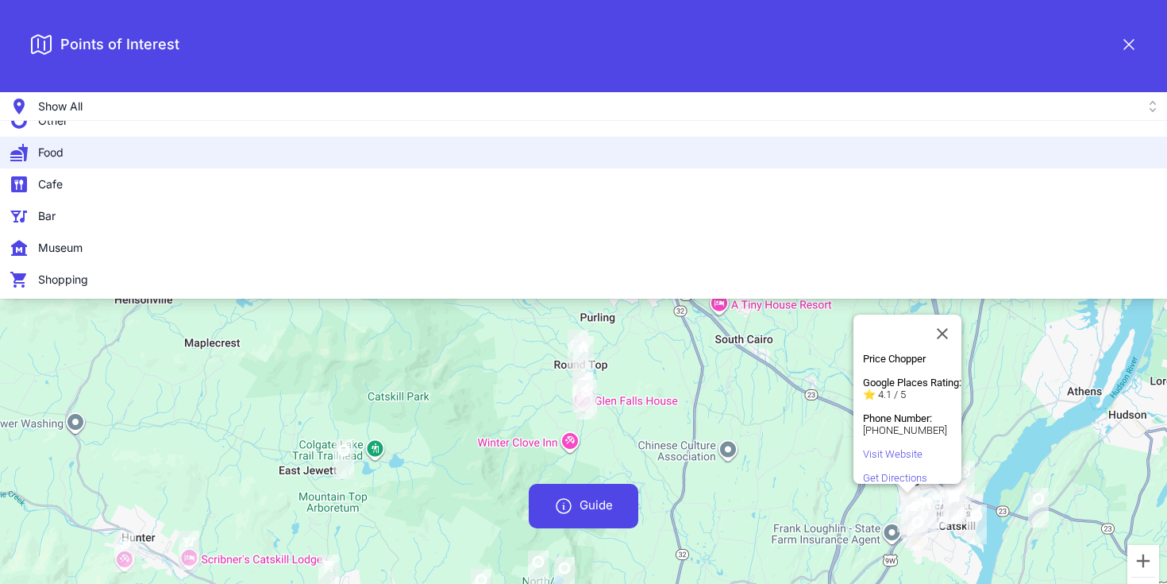
scroll to position [45, 0]
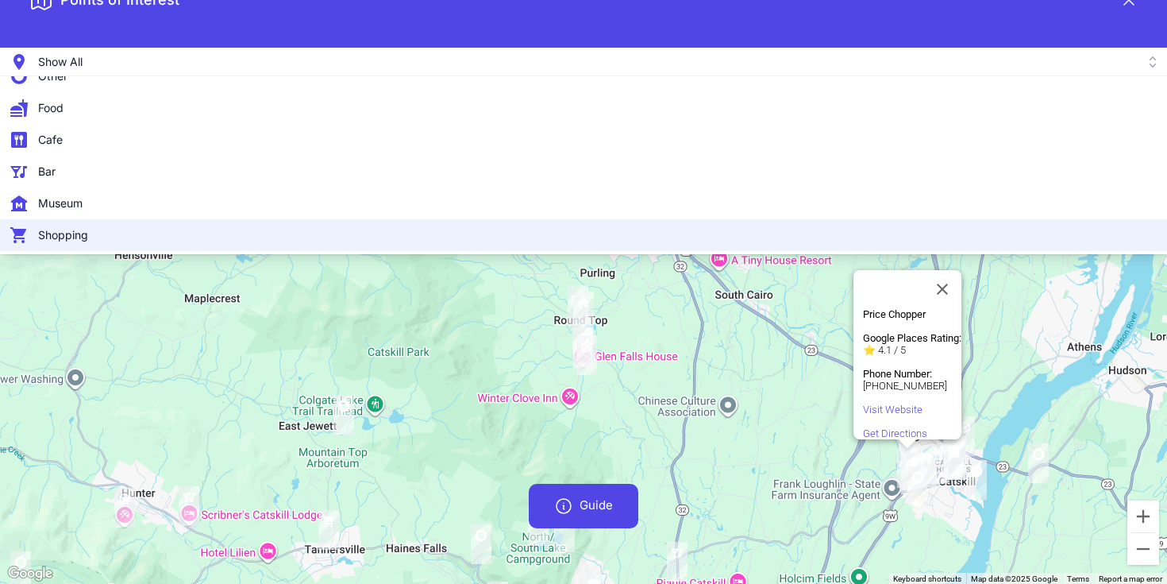
click at [86, 240] on span "Shopping" at bounding box center [63, 235] width 50 height 16
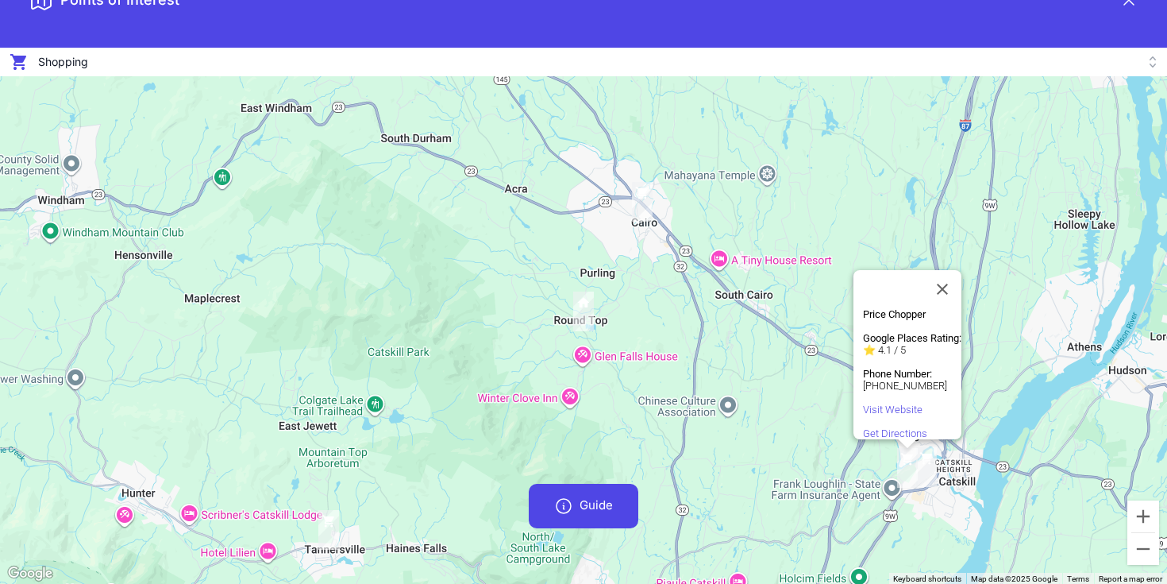
click at [647, 203] on img "" at bounding box center [642, 202] width 21 height 40
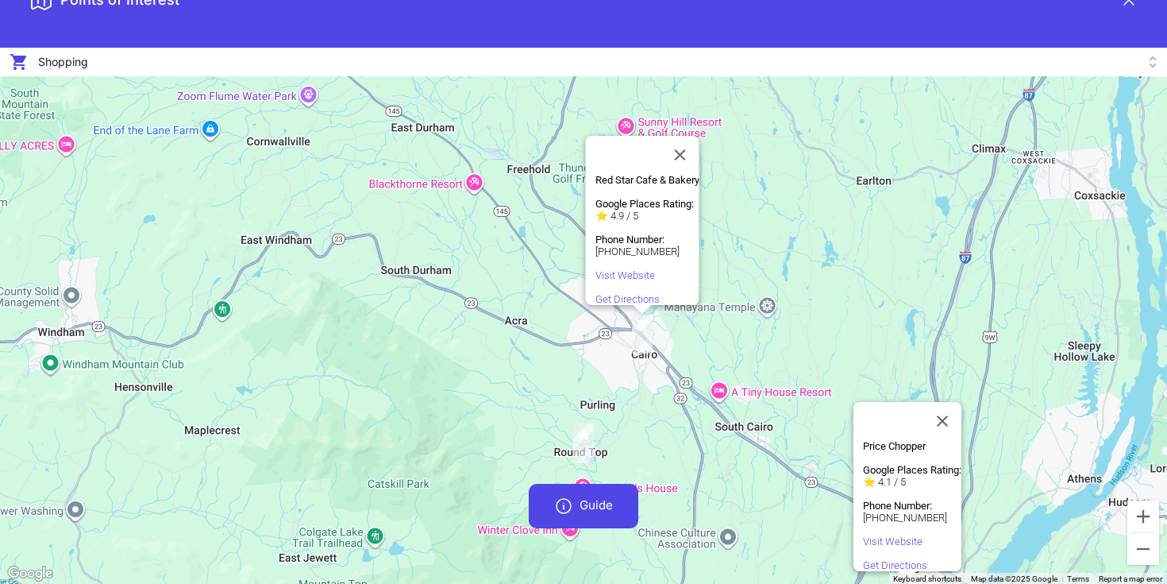
click at [531, 371] on div "Price Chopper Google Places Rating: ⭐️ 4.1 / 5 Phone Number: [PHONE_NUMBER] Vis…" at bounding box center [583, 330] width 1167 height 508
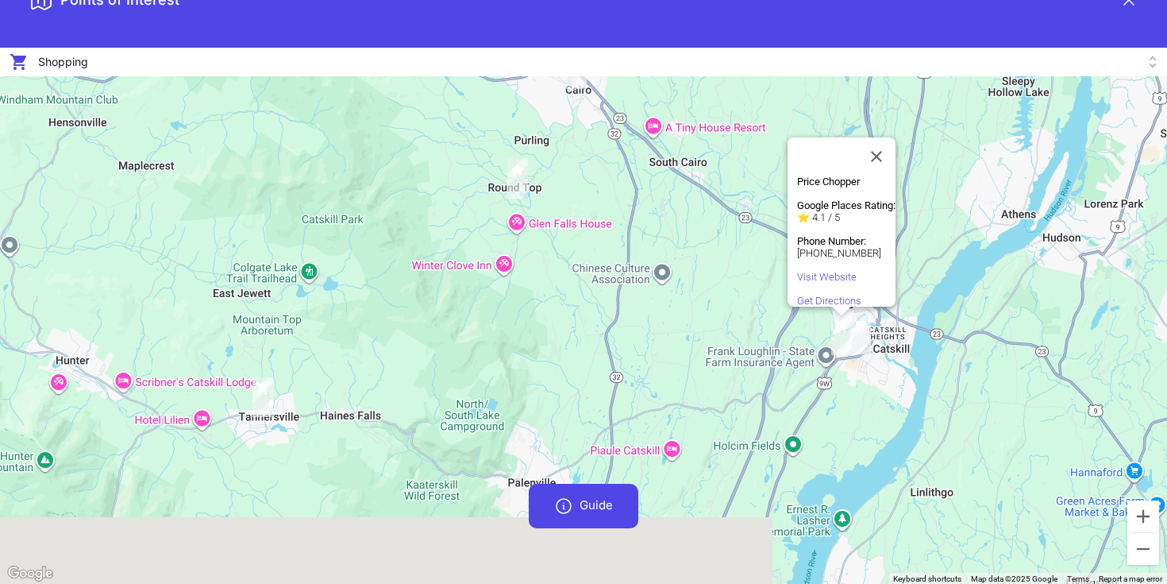
drag, startPoint x: 411, startPoint y: 511, endPoint x: 345, endPoint y: 241, distance: 277.2
click at [345, 241] on div "Price Chopper Google Places Rating: ⭐️ 4.1 / 5 Phone Number: [PHONE_NUMBER] Vis…" at bounding box center [583, 330] width 1167 height 508
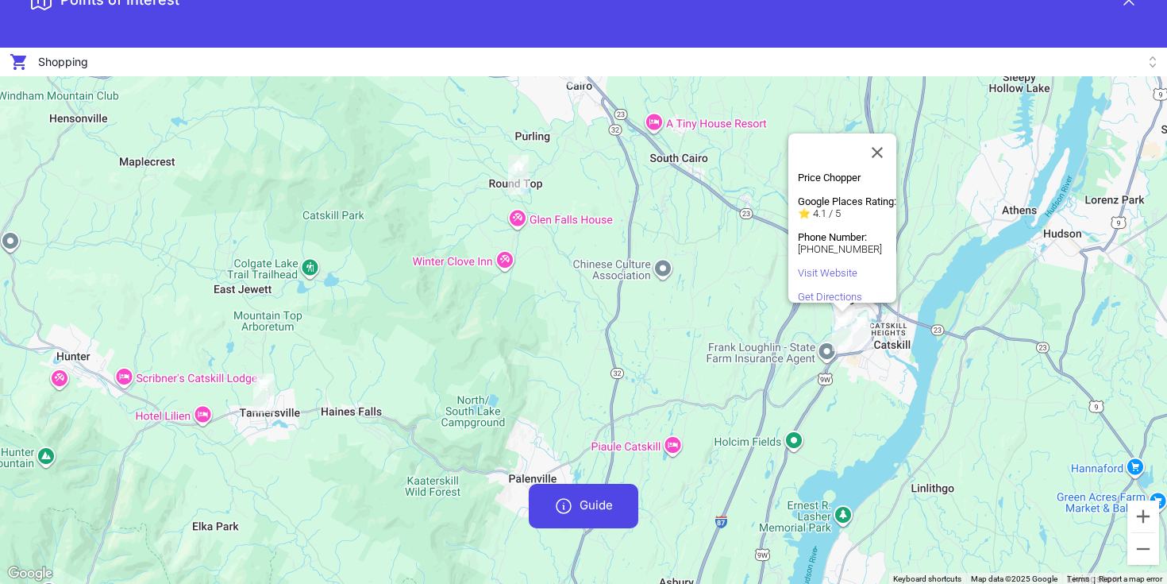
click at [859, 325] on img "" at bounding box center [861, 331] width 21 height 40
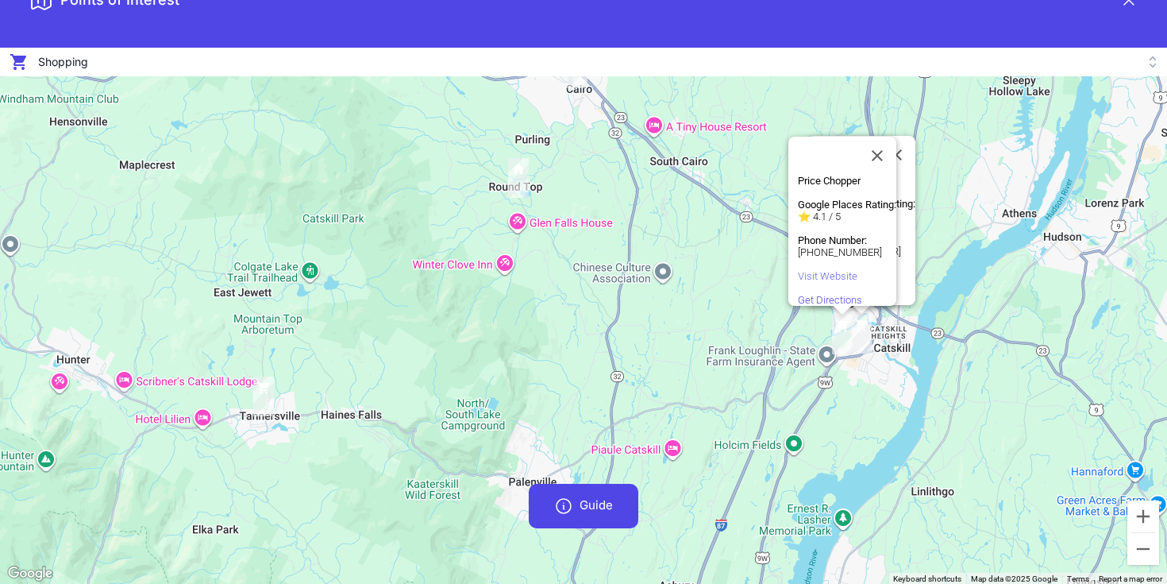
click at [834, 270] on link "Visit Website" at bounding box center [828, 276] width 60 height 12
